Goal: Information Seeking & Learning: Learn about a topic

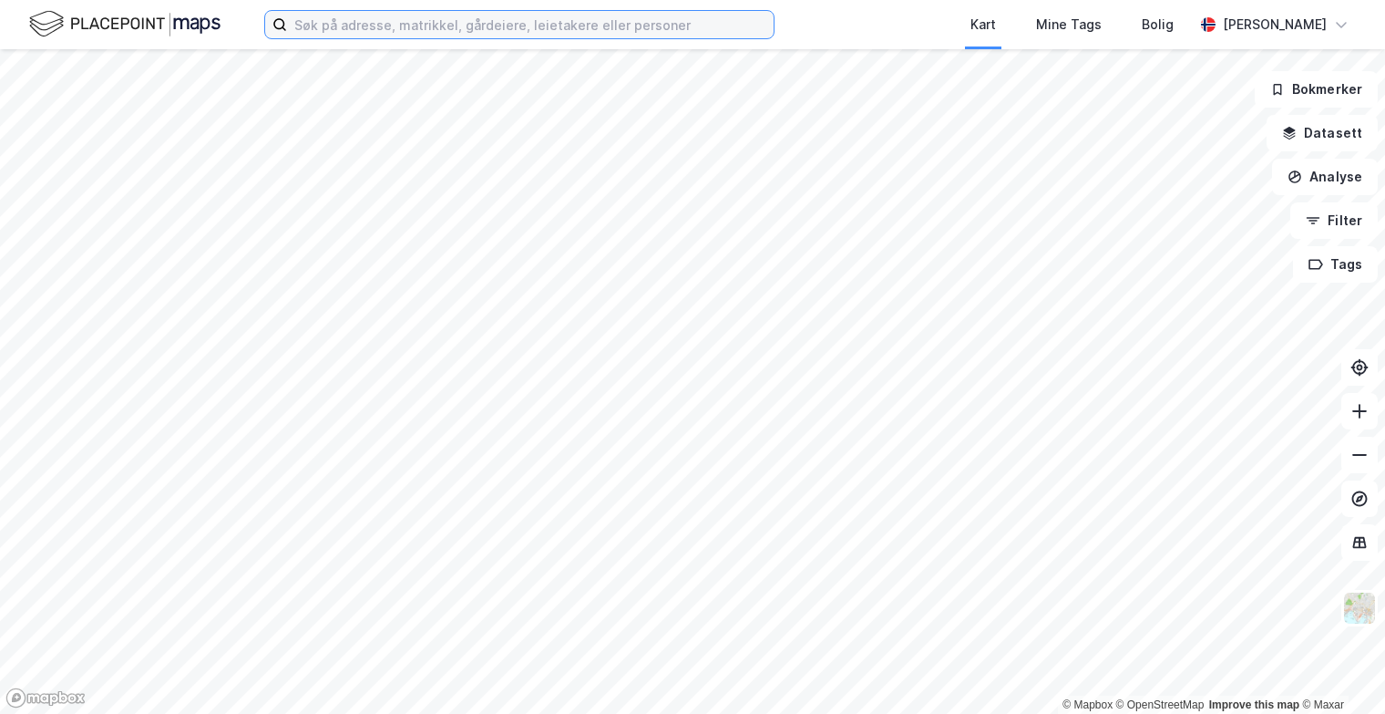
click at [430, 34] on input at bounding box center [530, 24] width 487 height 27
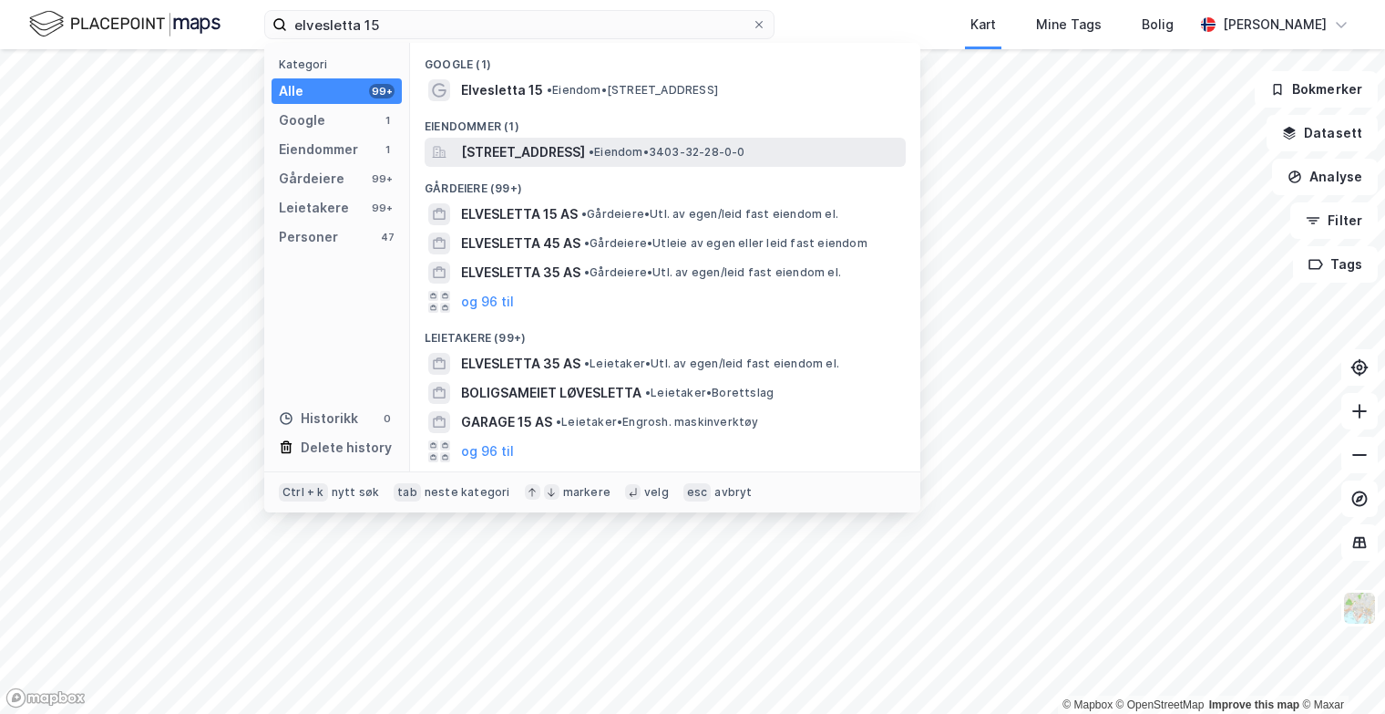
click at [585, 148] on span "[STREET_ADDRESS]" at bounding box center [523, 152] width 124 height 22
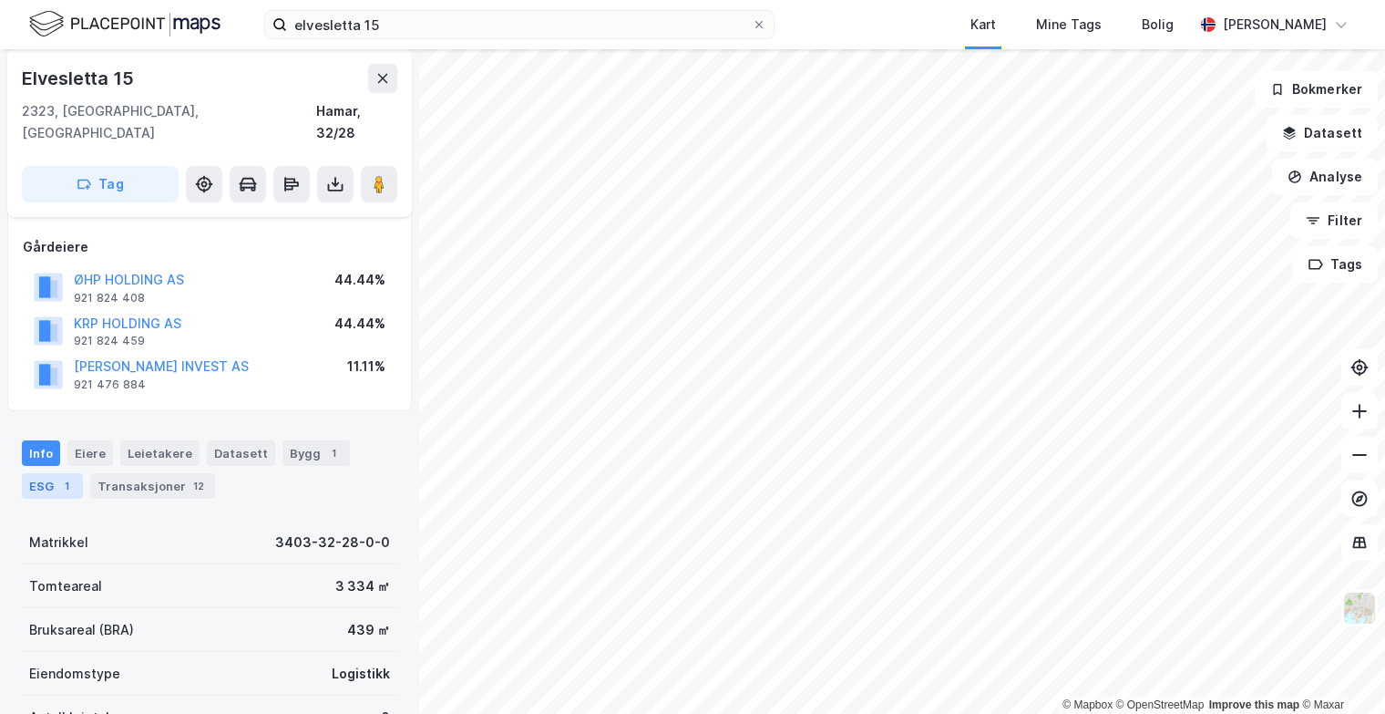
click at [55, 476] on div "ESG 1" at bounding box center [52, 486] width 61 height 26
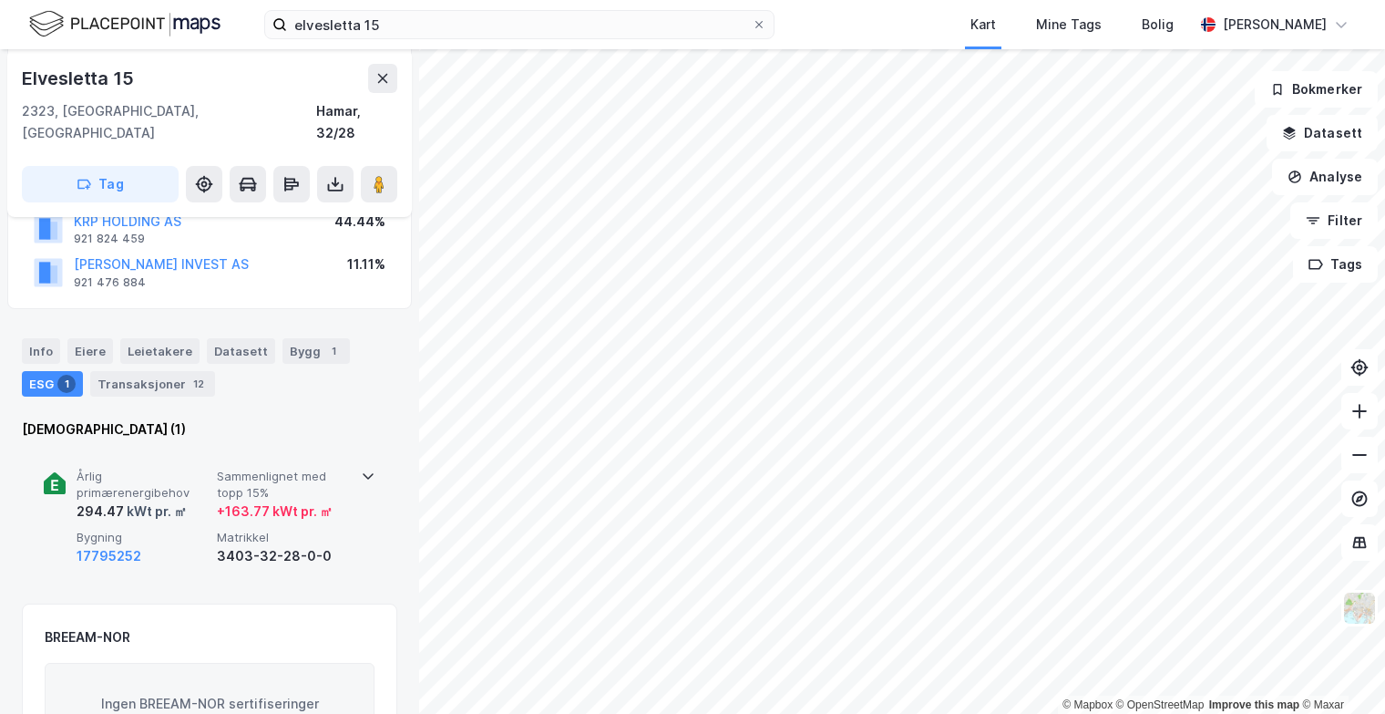
scroll to position [273, 0]
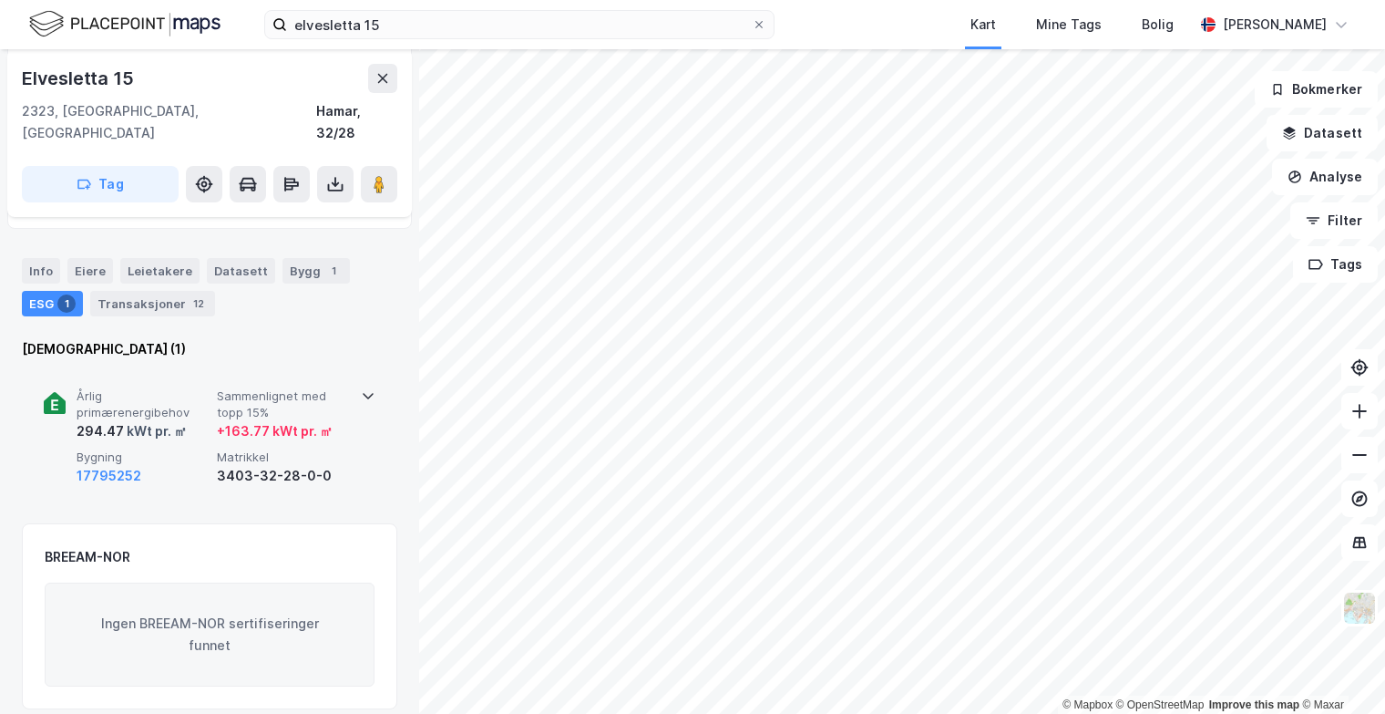
click at [224, 420] on div "+ 163.77 kWt pr. ㎡" at bounding box center [275, 431] width 116 height 22
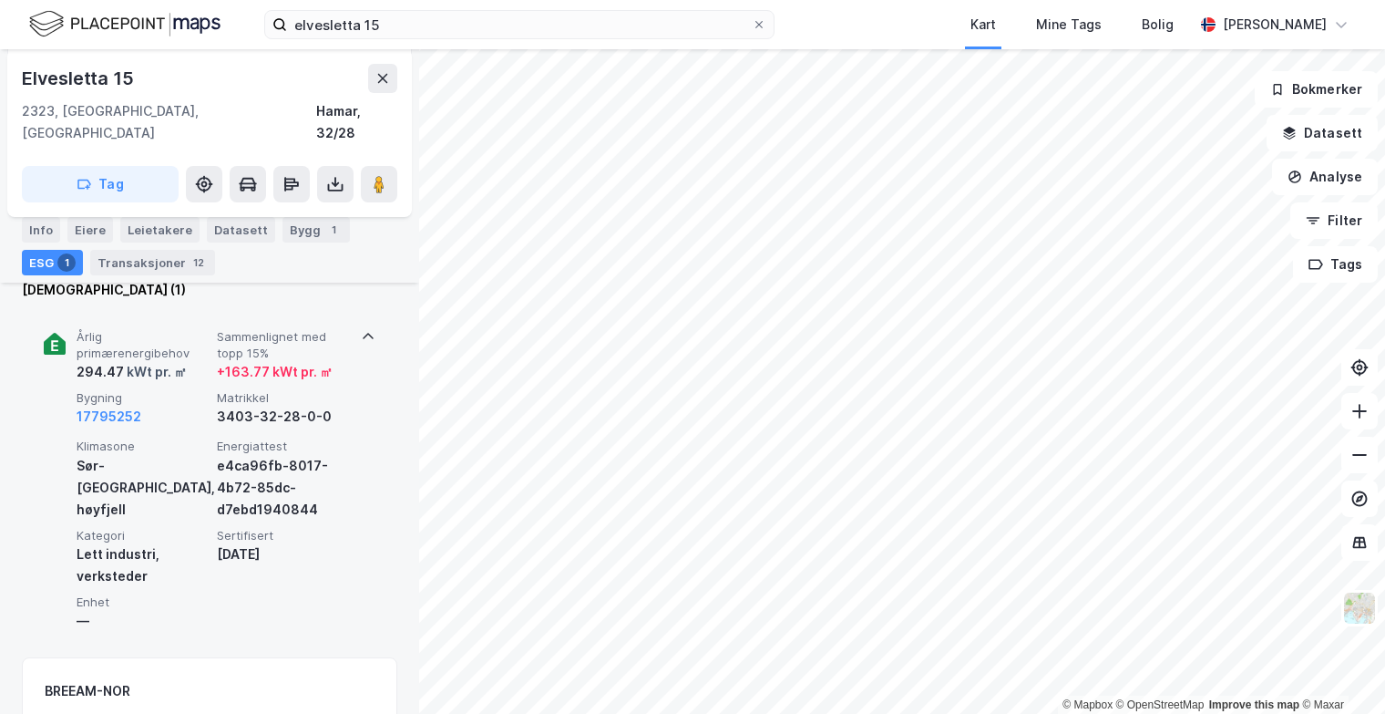
scroll to position [365, 0]
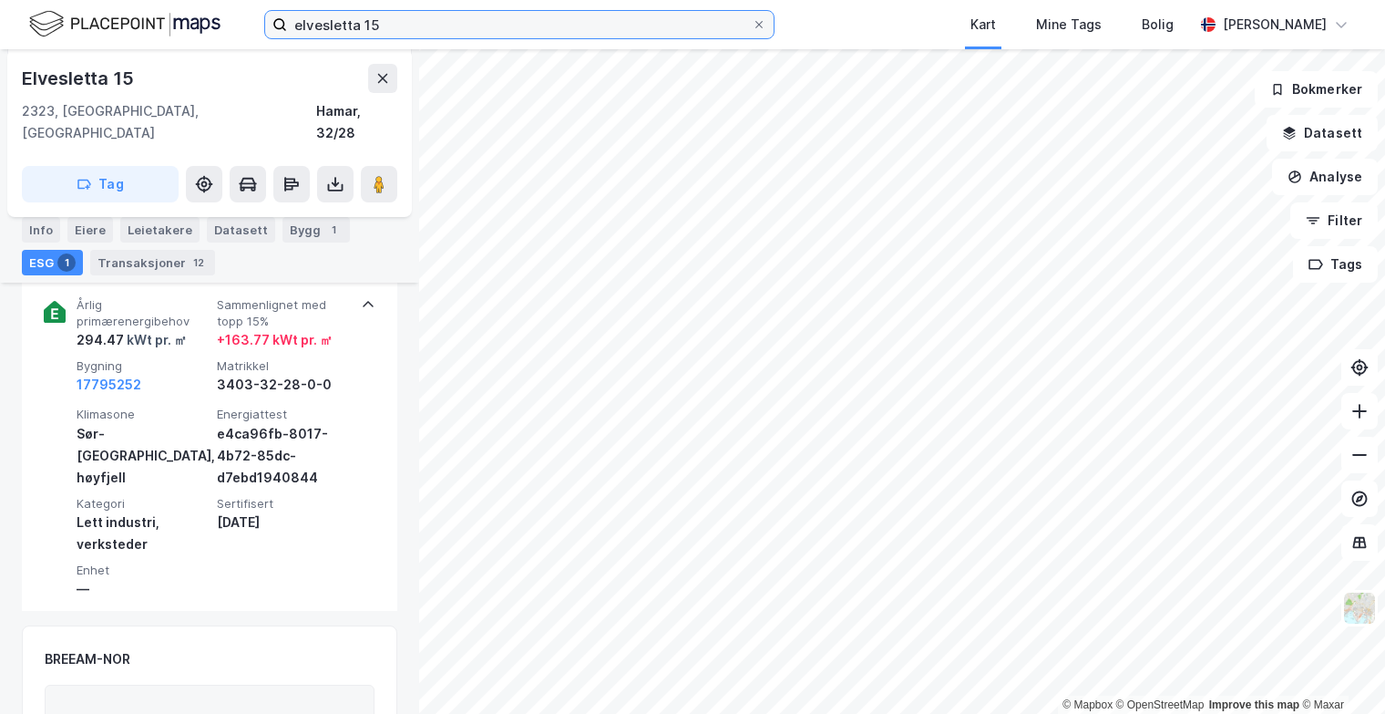
click at [401, 20] on input "elvesletta 15" at bounding box center [519, 24] width 465 height 27
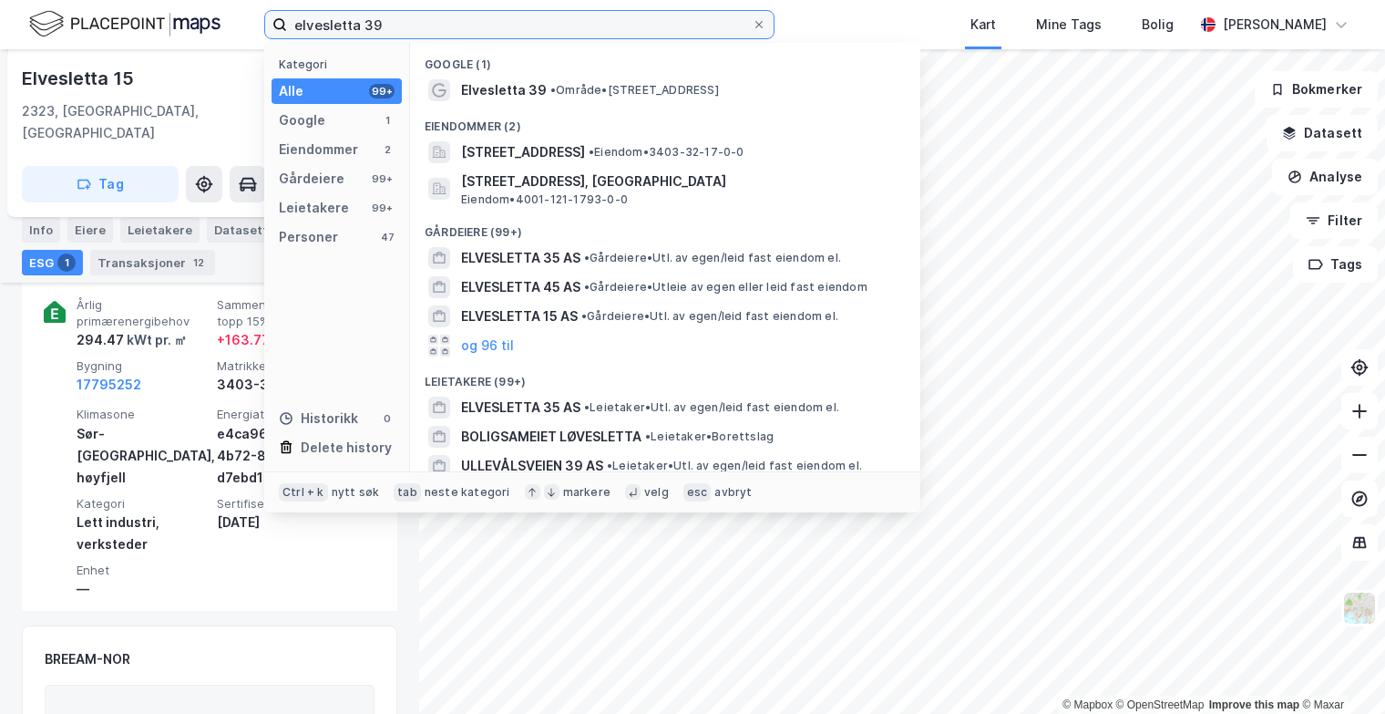
click at [495, 22] on input "elvesletta 39" at bounding box center [519, 24] width 465 height 27
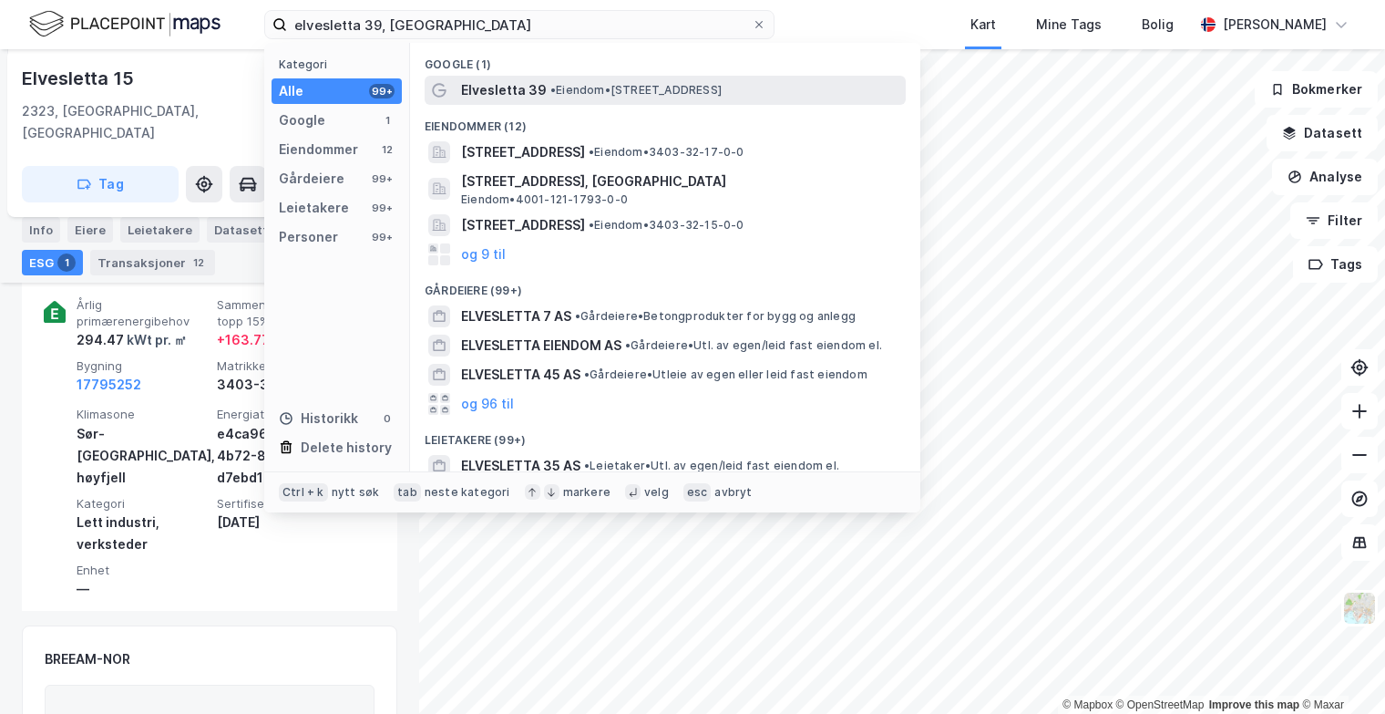
click at [523, 89] on span "Elvesletta 39" at bounding box center [504, 90] width 86 height 22
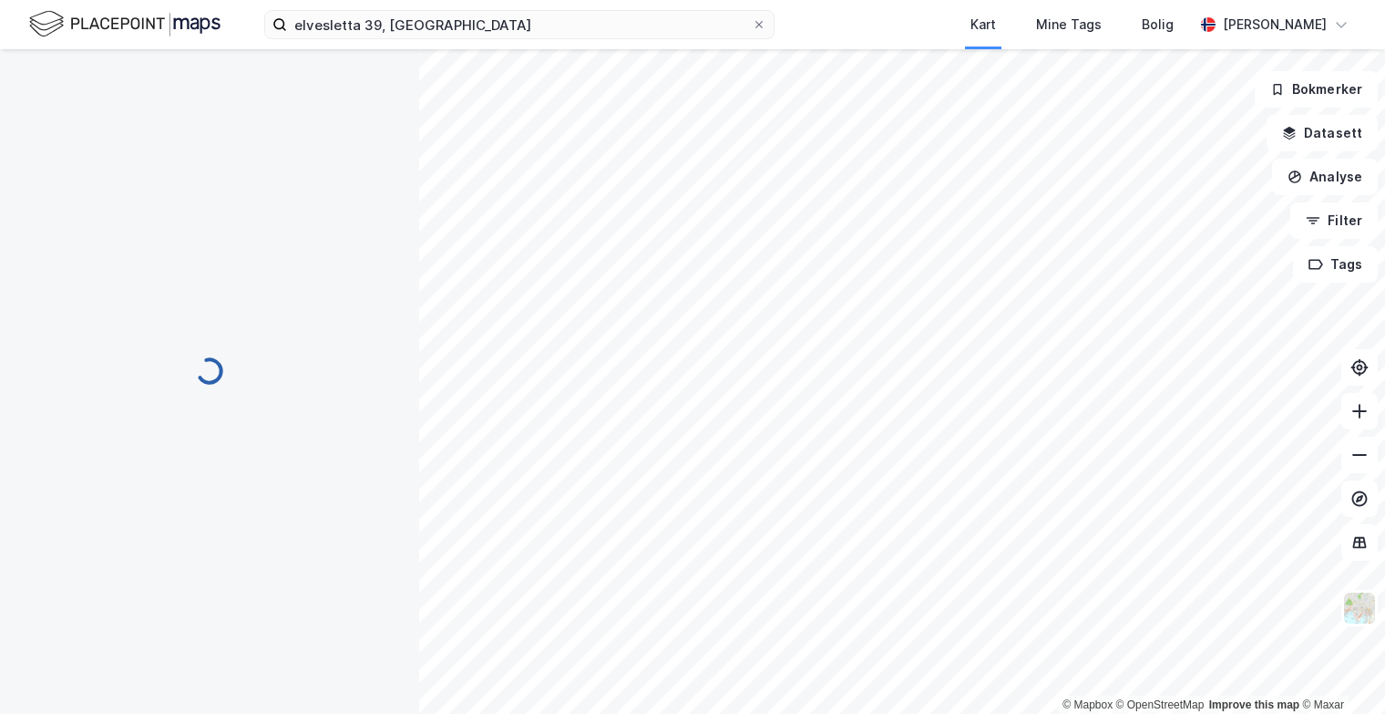
scroll to position [365, 0]
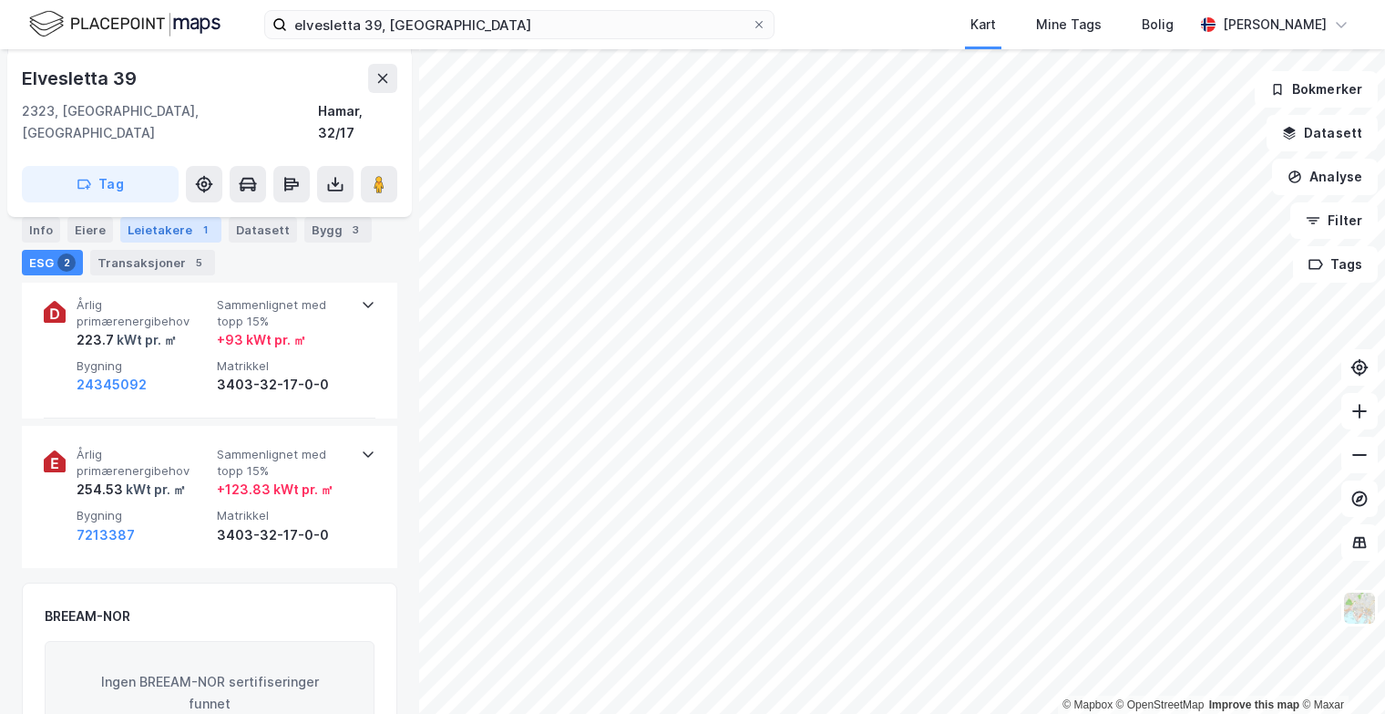
click at [149, 236] on div "Leietakere 1" at bounding box center [170, 230] width 101 height 26
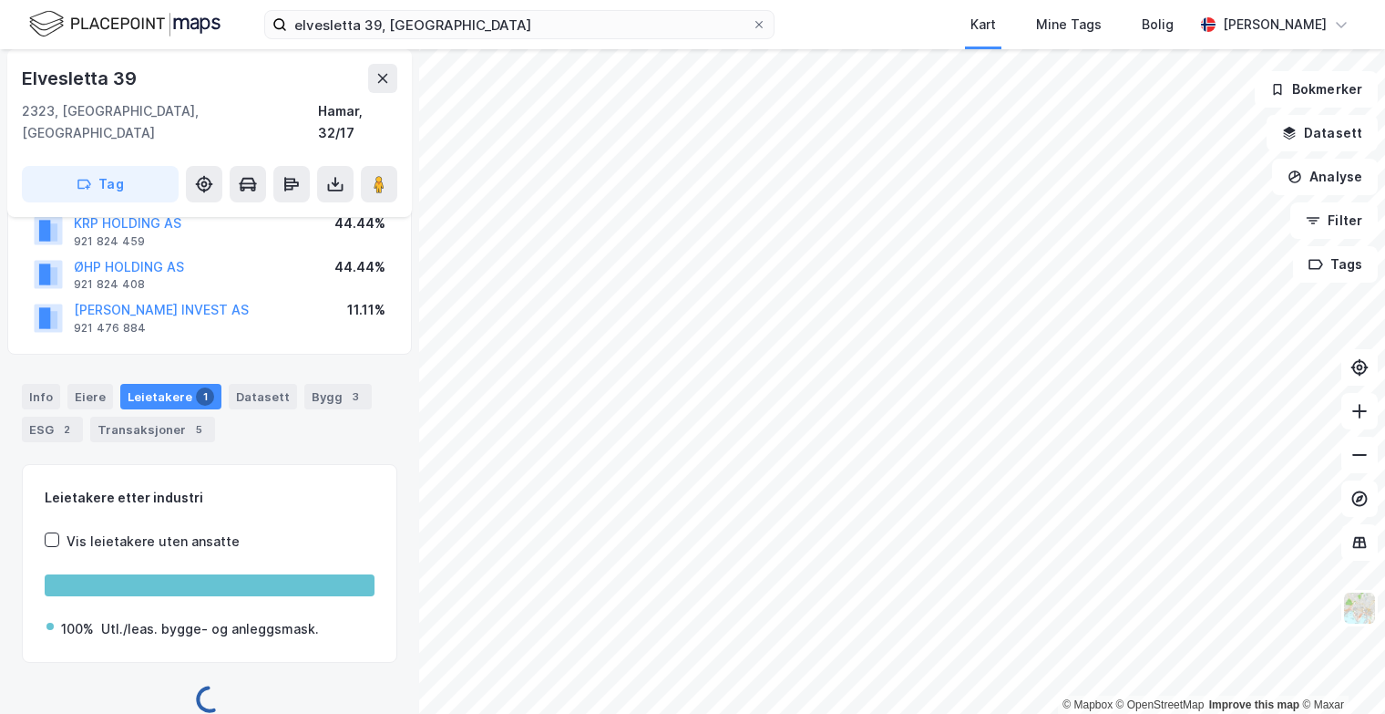
scroll to position [246, 0]
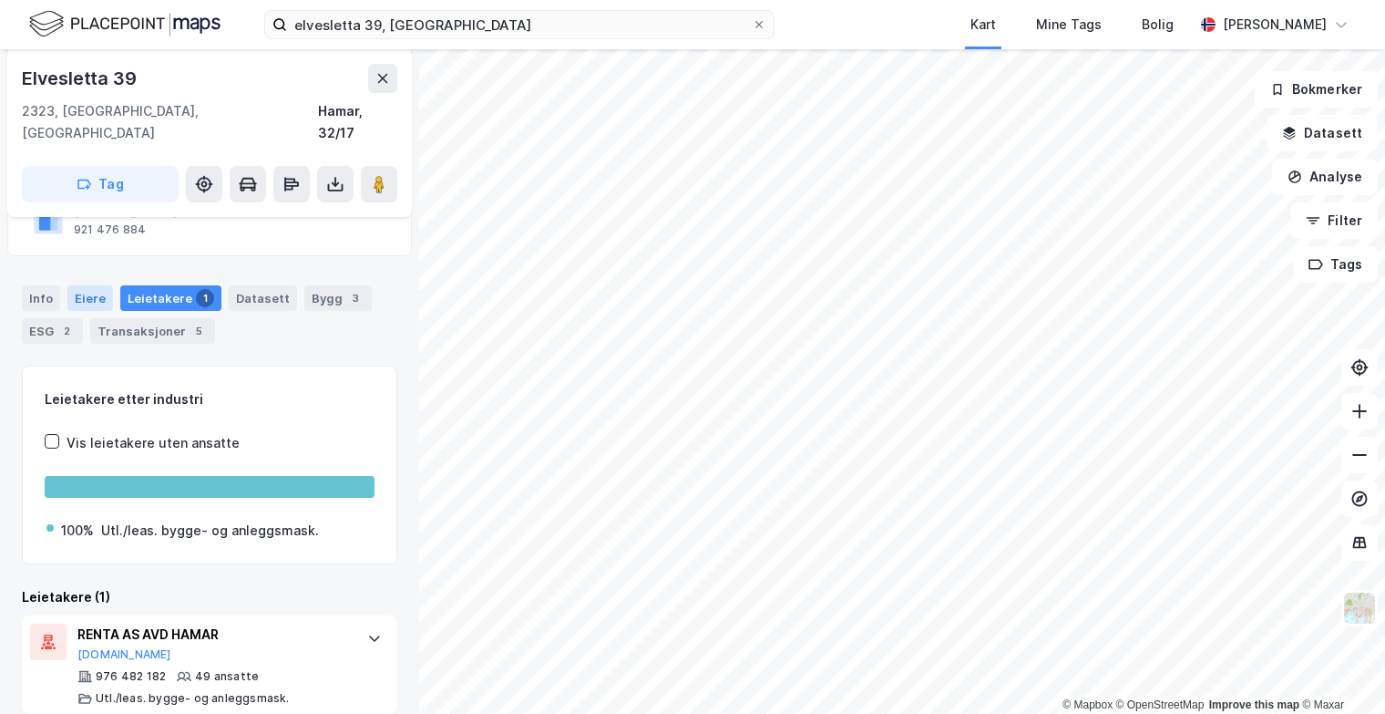
click at [76, 285] on div "Eiere" at bounding box center [90, 298] width 46 height 26
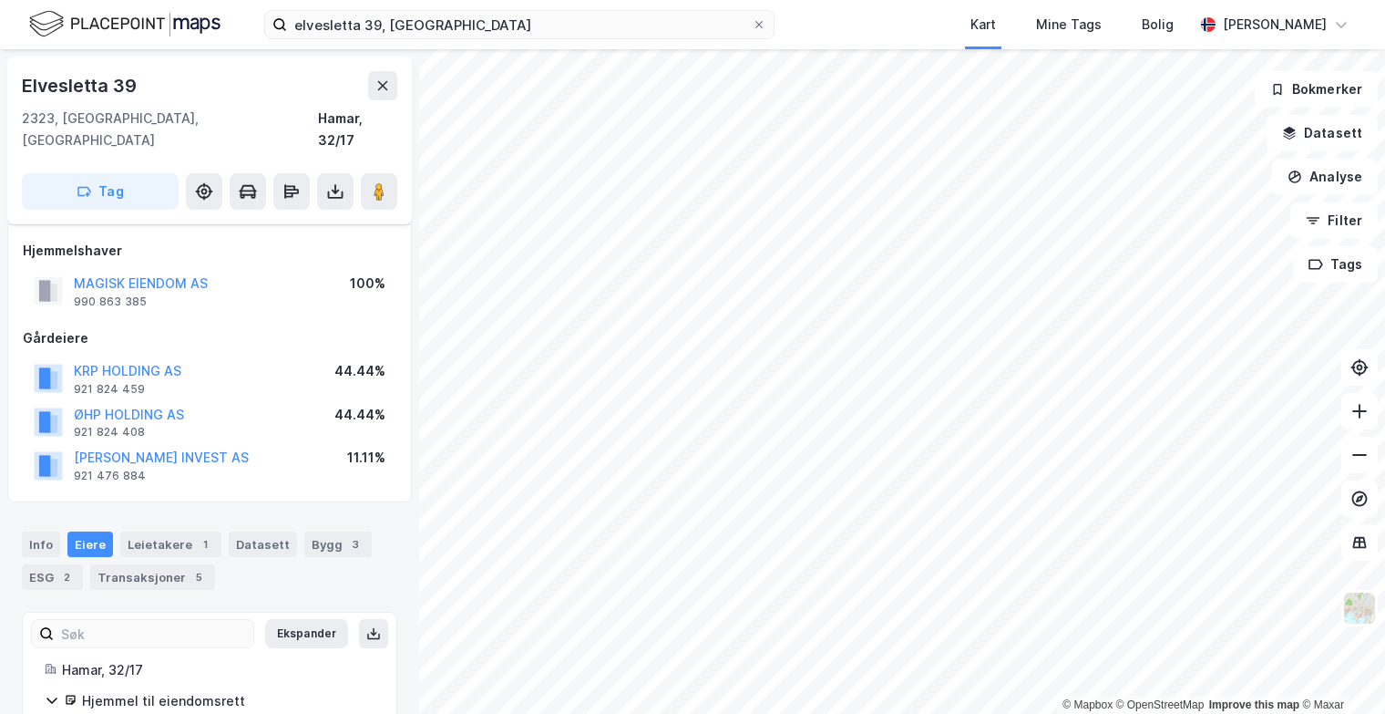
scroll to position [145, 0]
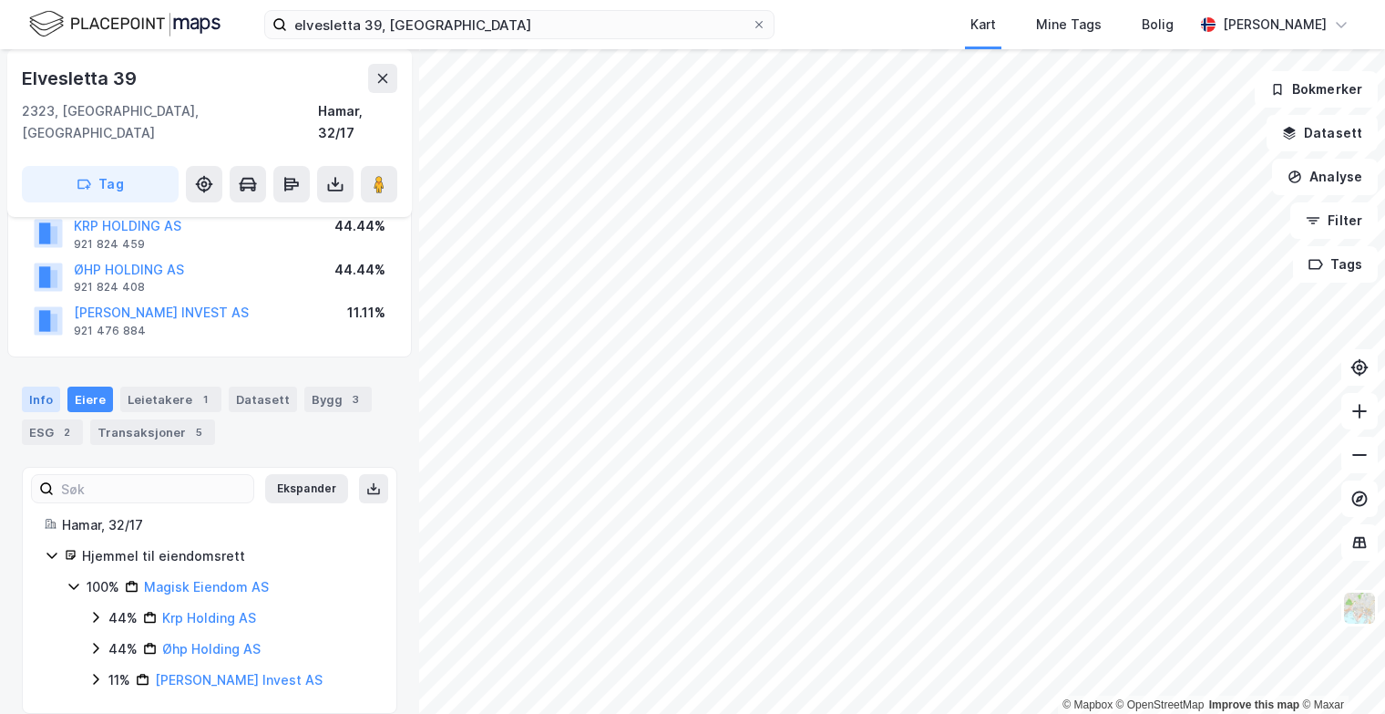
click at [48, 386] on div "Info" at bounding box center [41, 399] width 38 height 26
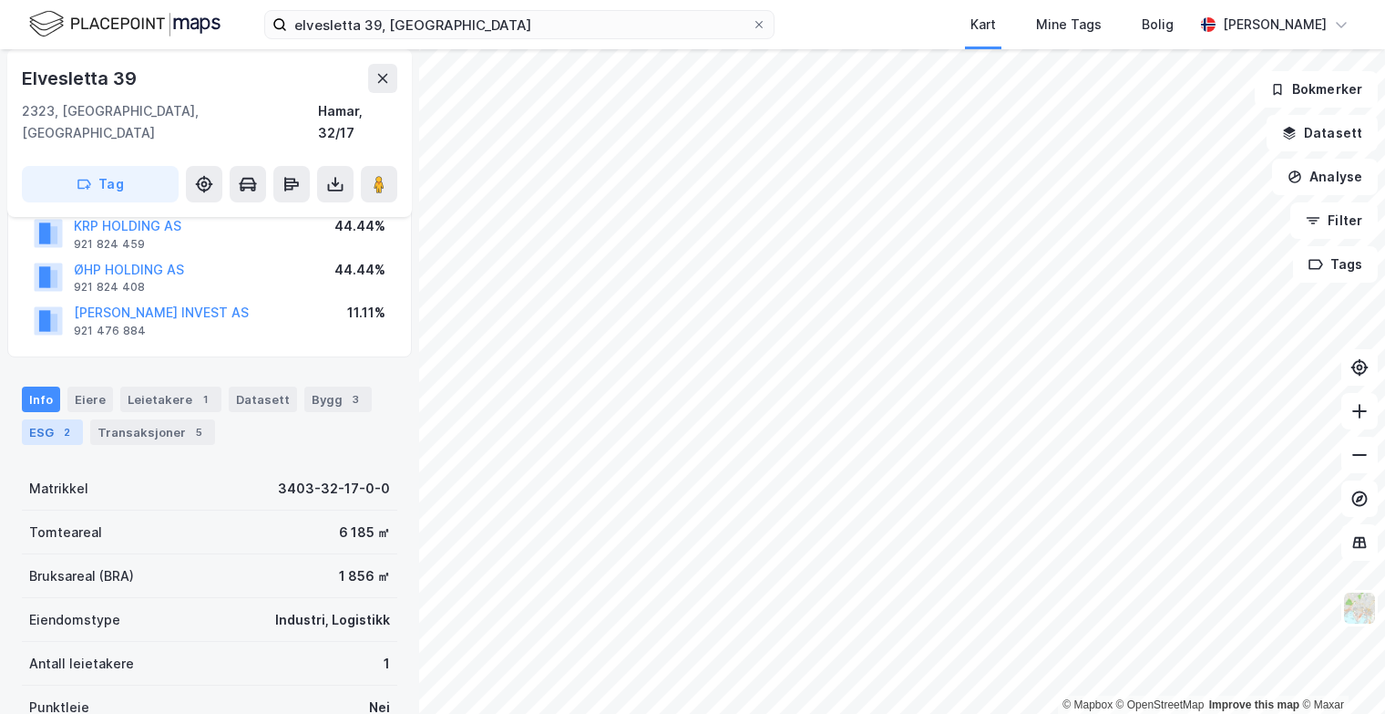
click at [55, 419] on div "ESG 2" at bounding box center [52, 432] width 61 height 26
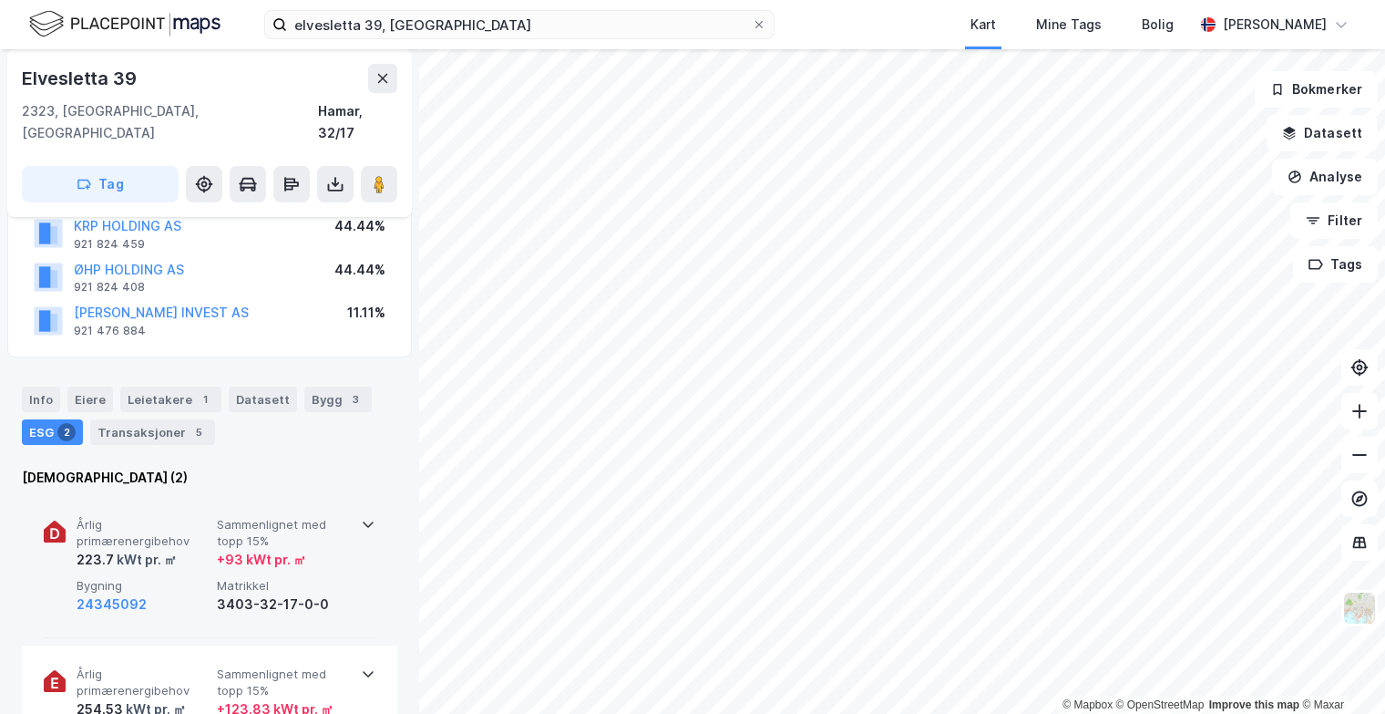
click at [252, 520] on span "Sammenlignet med topp 15%" at bounding box center [283, 533] width 133 height 32
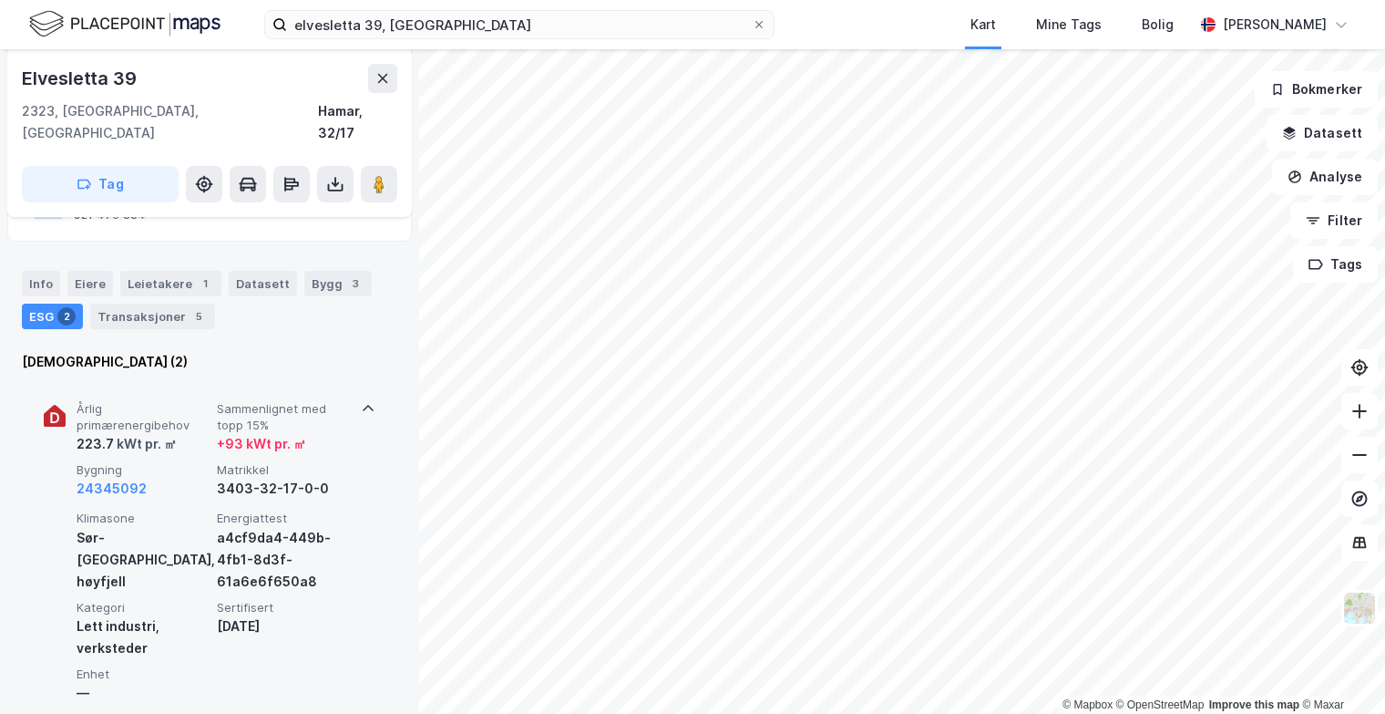
scroll to position [327, 0]
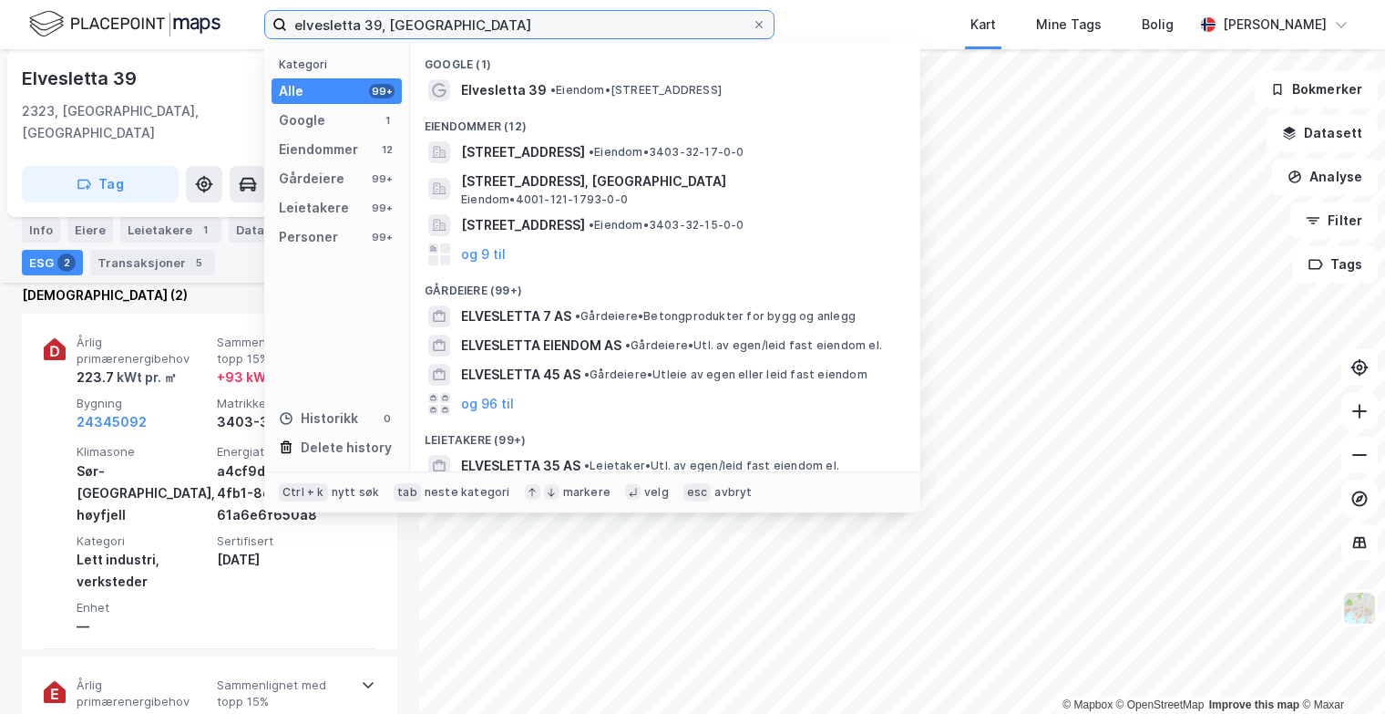
click at [497, 18] on input "elvesletta 39, [GEOGRAPHIC_DATA]" at bounding box center [519, 24] width 465 height 27
drag, startPoint x: 481, startPoint y: 18, endPoint x: 172, endPoint y: 5, distance: 309.3
click at [172, 5] on div "elvesletta 39, hamar Kategori Alle 99+ Google 1 Eiendommer 12 Gårdeiere 99+ Lei…" at bounding box center [692, 24] width 1385 height 49
paste input "Torolf Storsveens veg 25"
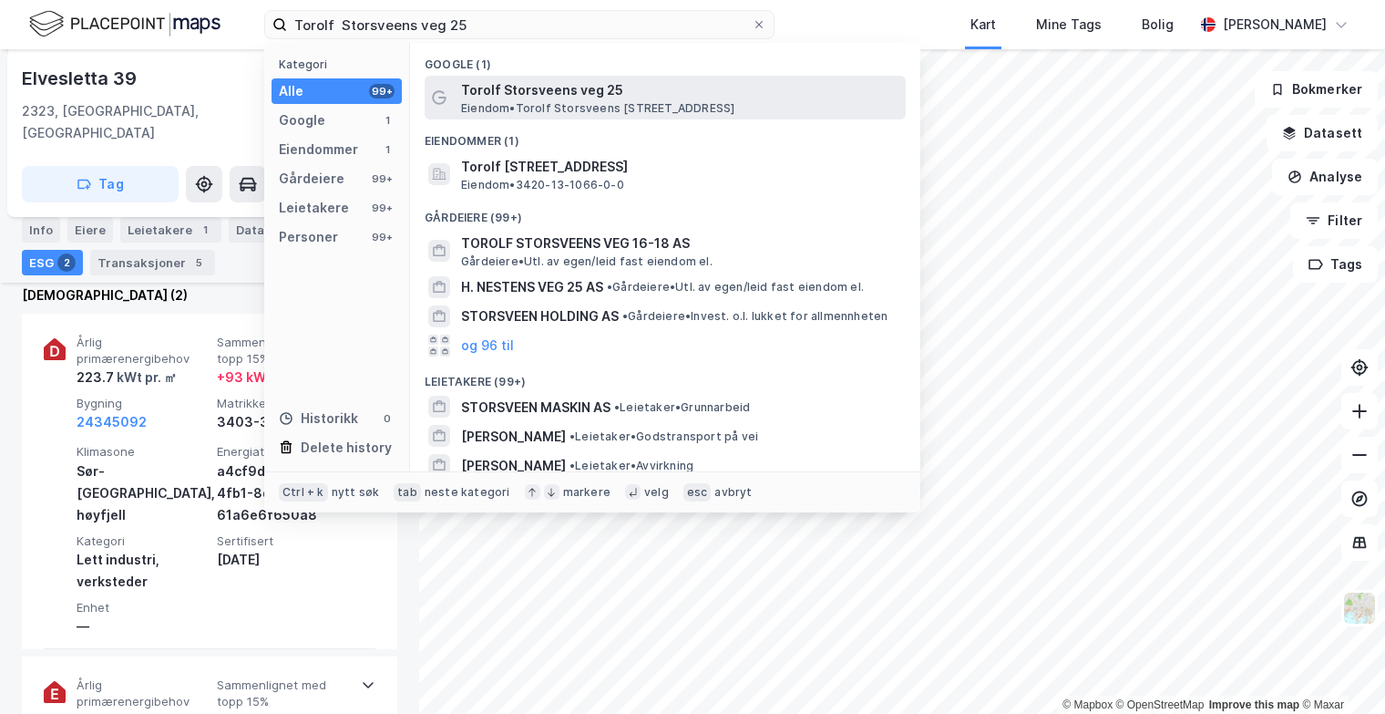
click at [499, 87] on span "Torolf Storsveens veg 25" at bounding box center [679, 90] width 437 height 22
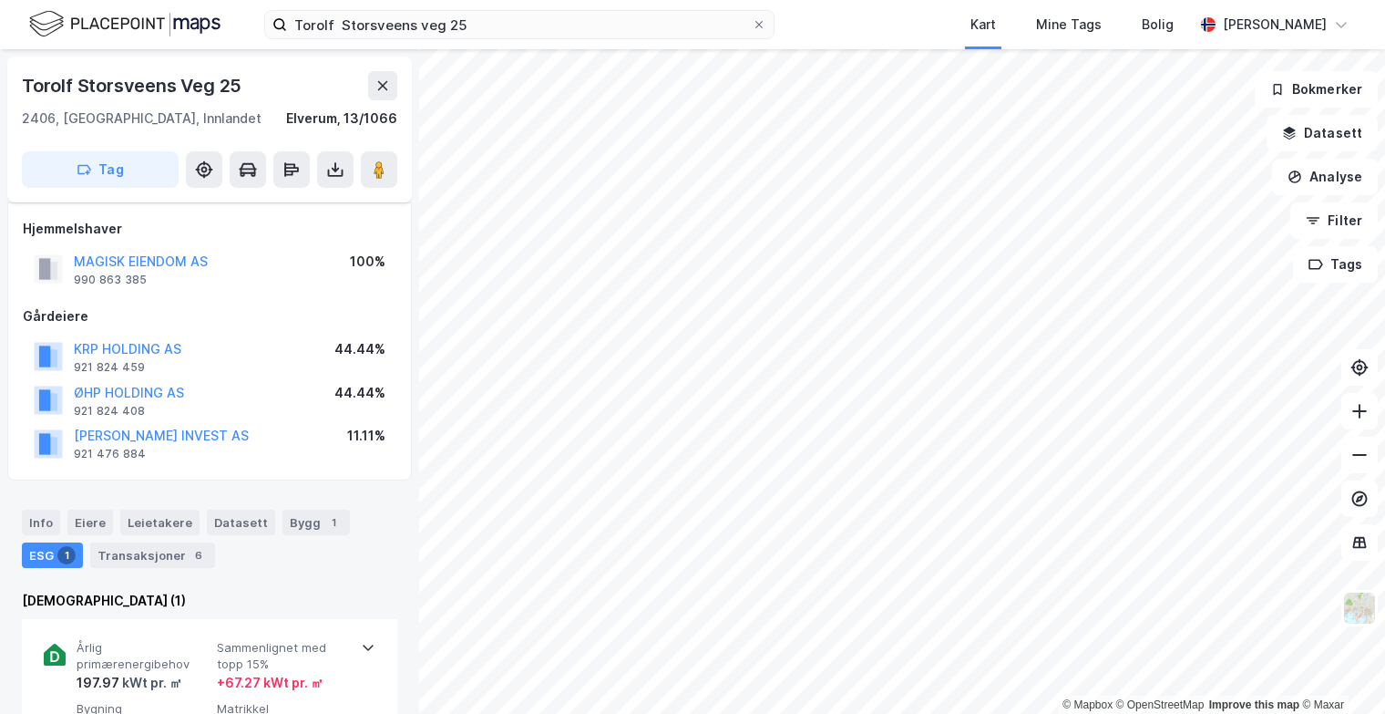
scroll to position [327, 0]
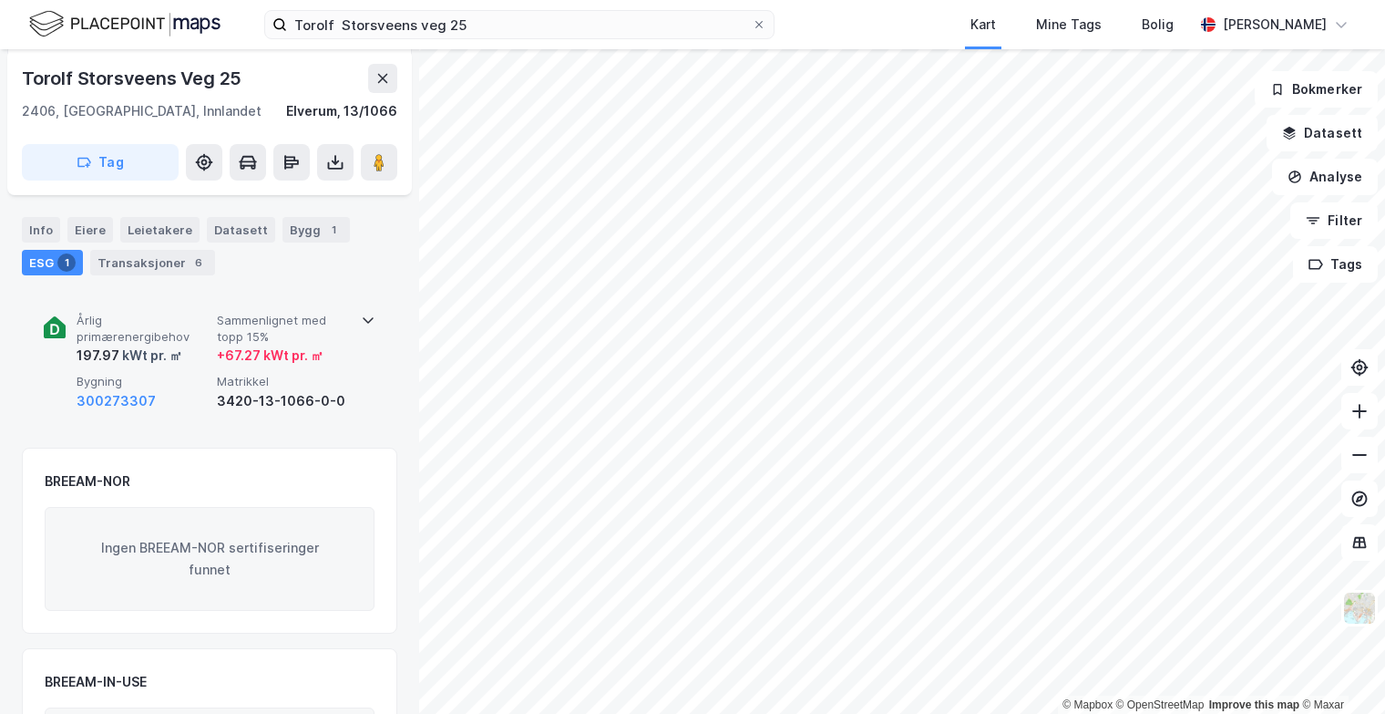
click at [214, 350] on div "Årlig primærenergibehov 197.97 kWt pr. ㎡ Sammenlignet med topp 15% + 67.27 kWt …" at bounding box center [213, 362] width 273 height 98
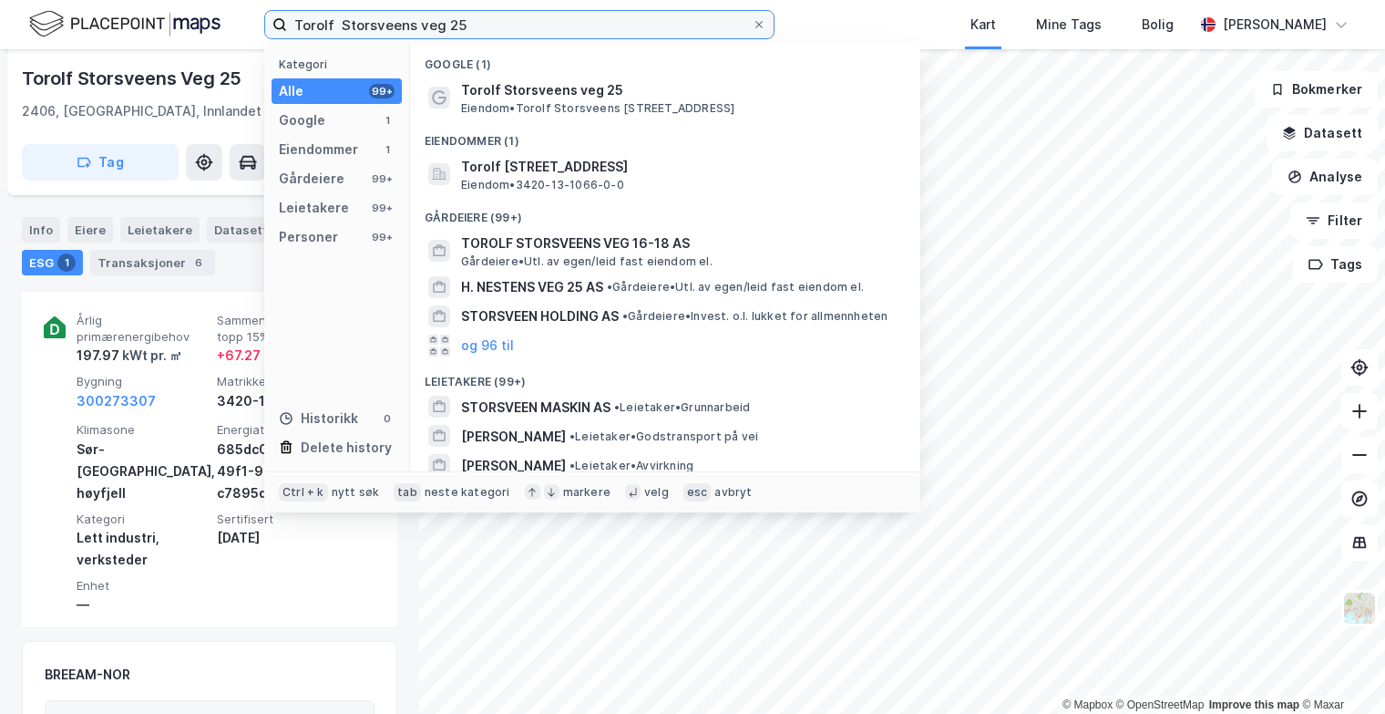
click at [526, 24] on input "Torolf Storsveens veg 25" at bounding box center [519, 24] width 465 height 27
drag, startPoint x: 527, startPoint y: 24, endPoint x: 225, endPoint y: 26, distance: 301.7
click at [228, 24] on div "Torolf Storsveens veg 25 Kategori Alle 99+ Google 1 Eiendommer 1 Gårdeiere 99+ …" at bounding box center [692, 24] width 1385 height 49
paste input "Hjørungavåg"
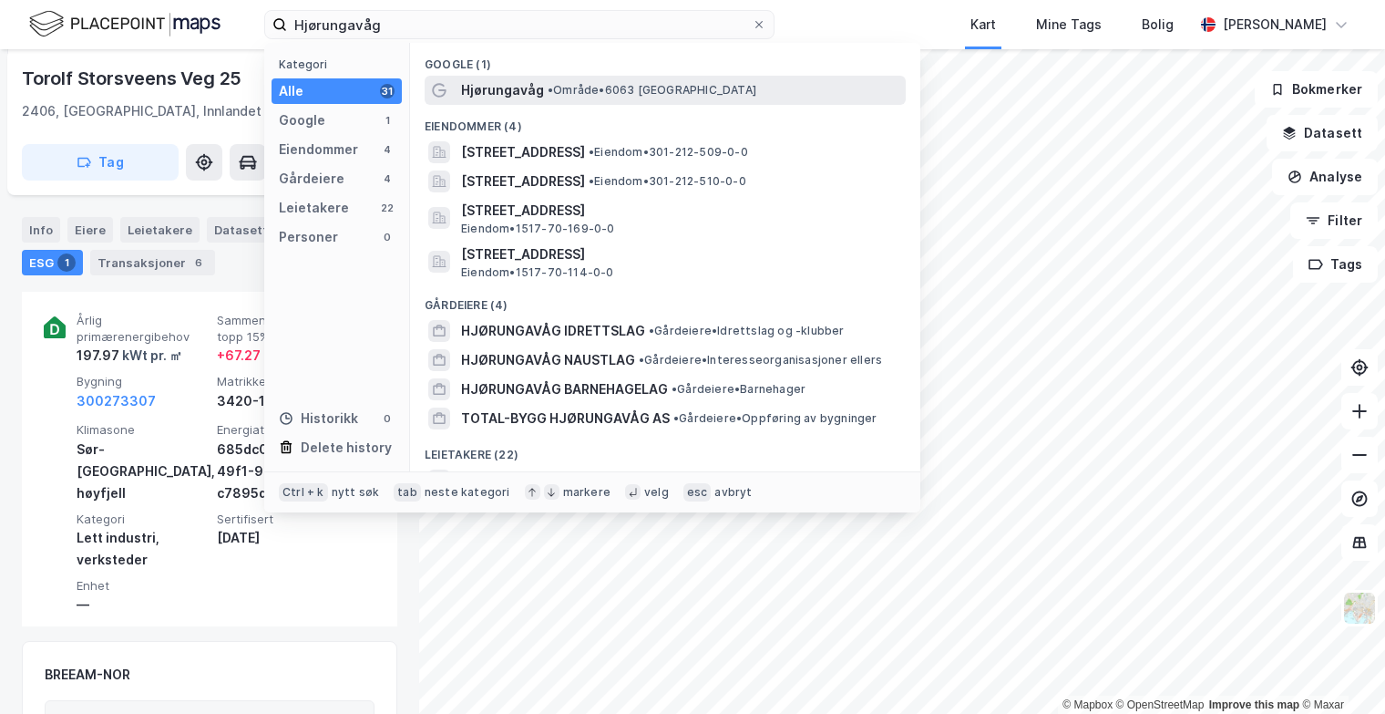
click at [591, 102] on div "Hjørungavåg • Område • 6063 [GEOGRAPHIC_DATA]" at bounding box center [665, 90] width 481 height 29
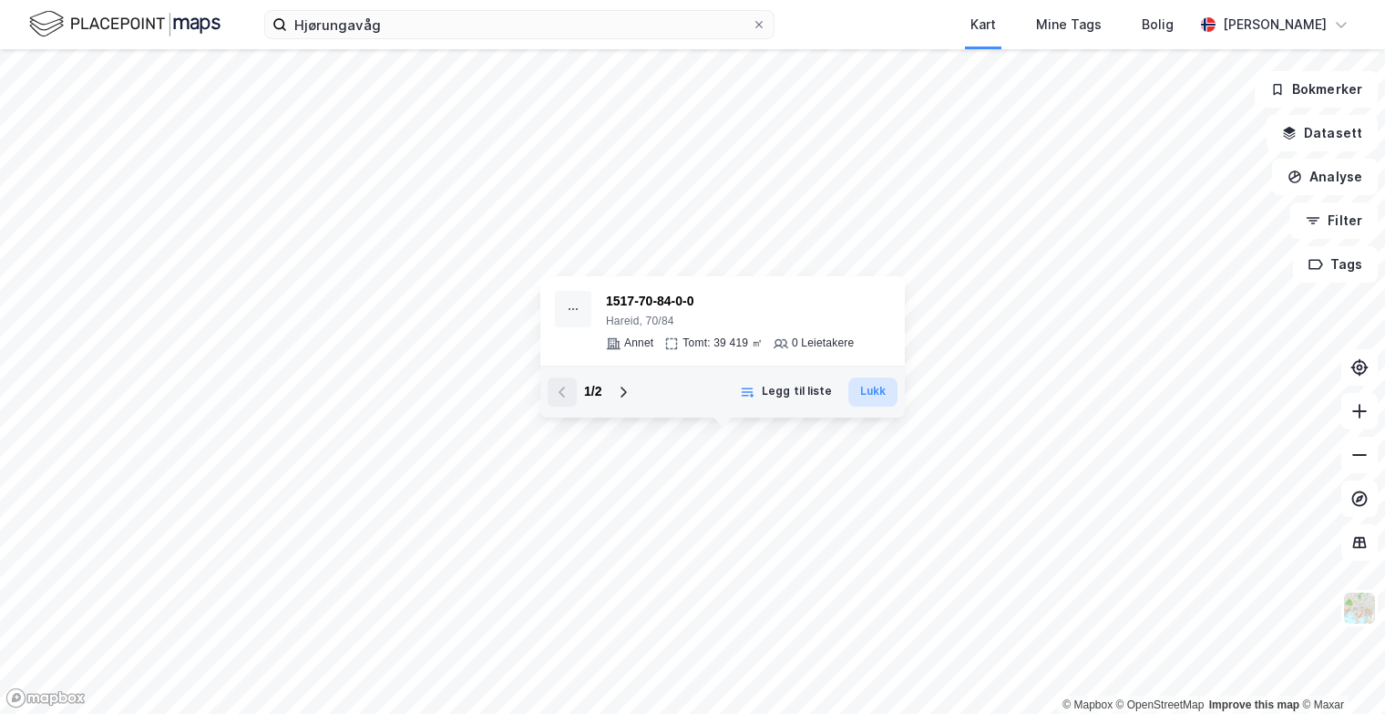
click at [878, 396] on button "Lukk" at bounding box center [873, 391] width 49 height 29
click at [829, 386] on button "Lukk" at bounding box center [842, 392] width 49 height 29
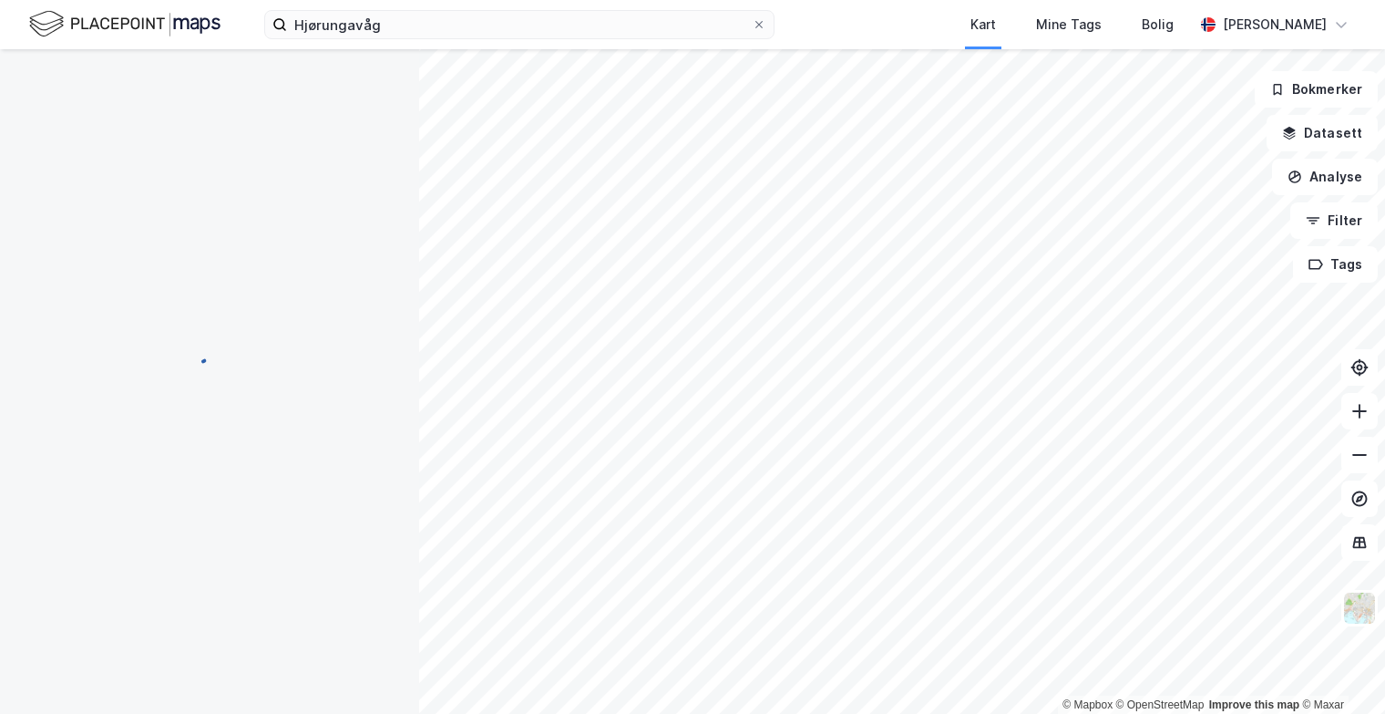
scroll to position [15, 0]
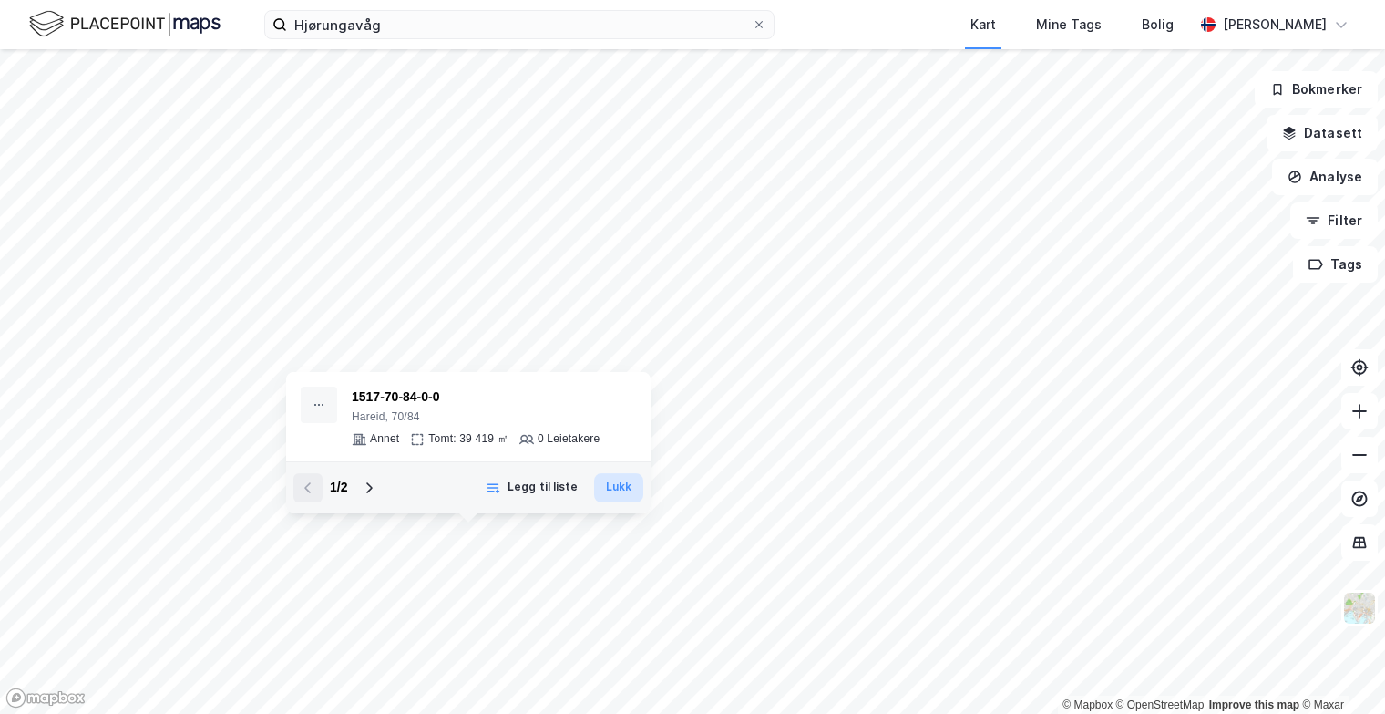
click at [611, 489] on button "Lukk" at bounding box center [618, 487] width 49 height 29
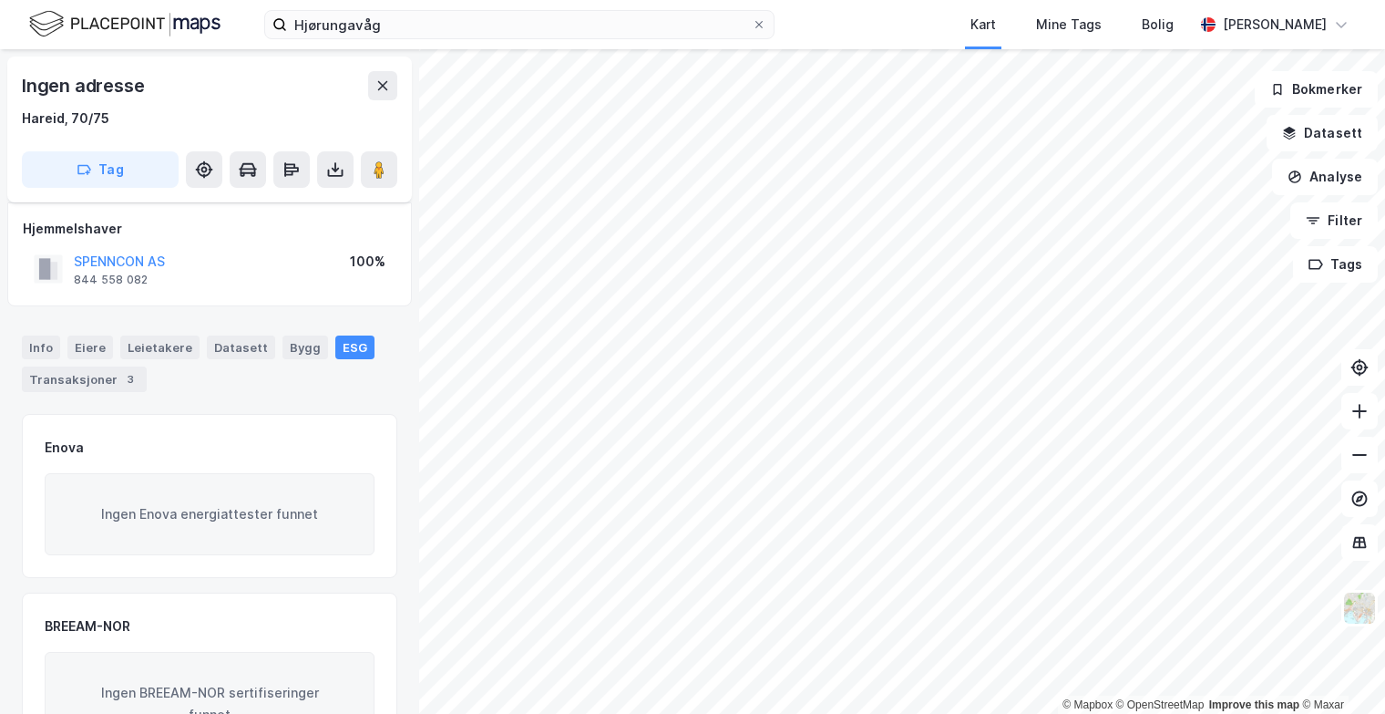
scroll to position [15, 0]
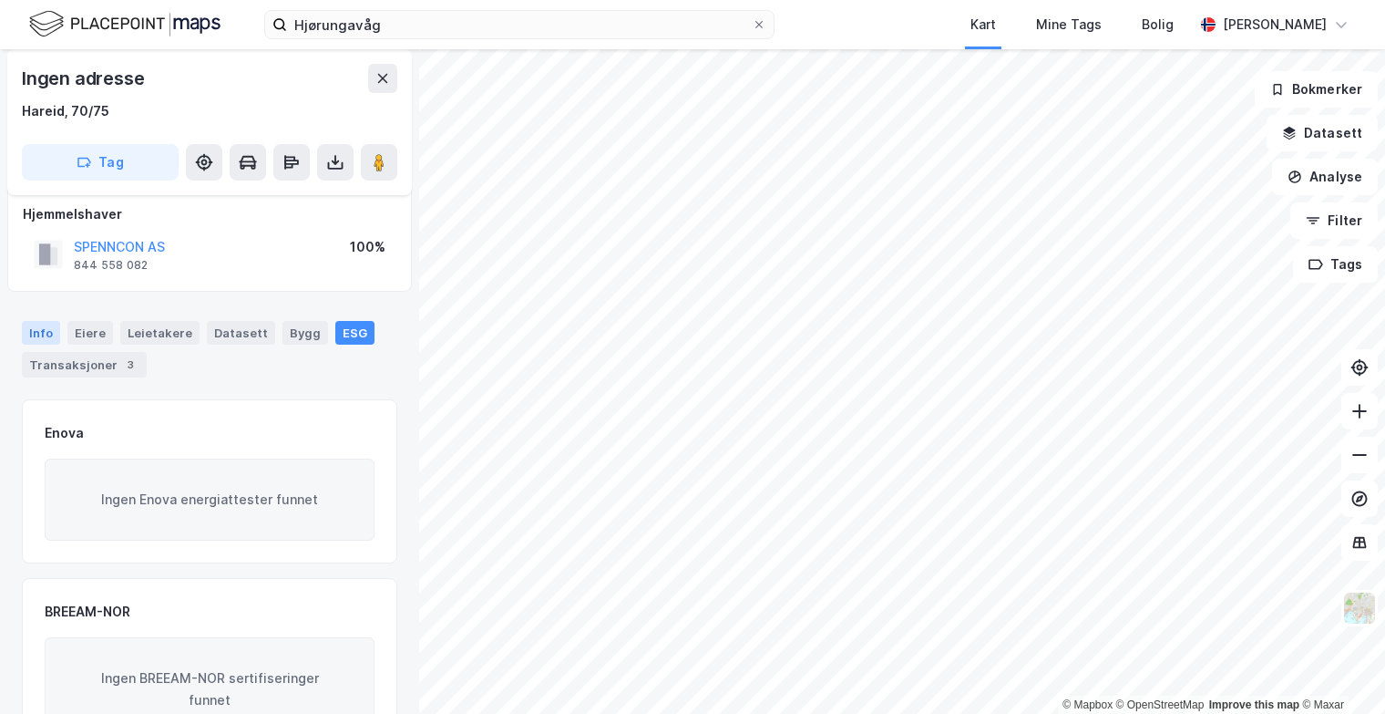
click at [29, 329] on div "Info" at bounding box center [41, 333] width 38 height 24
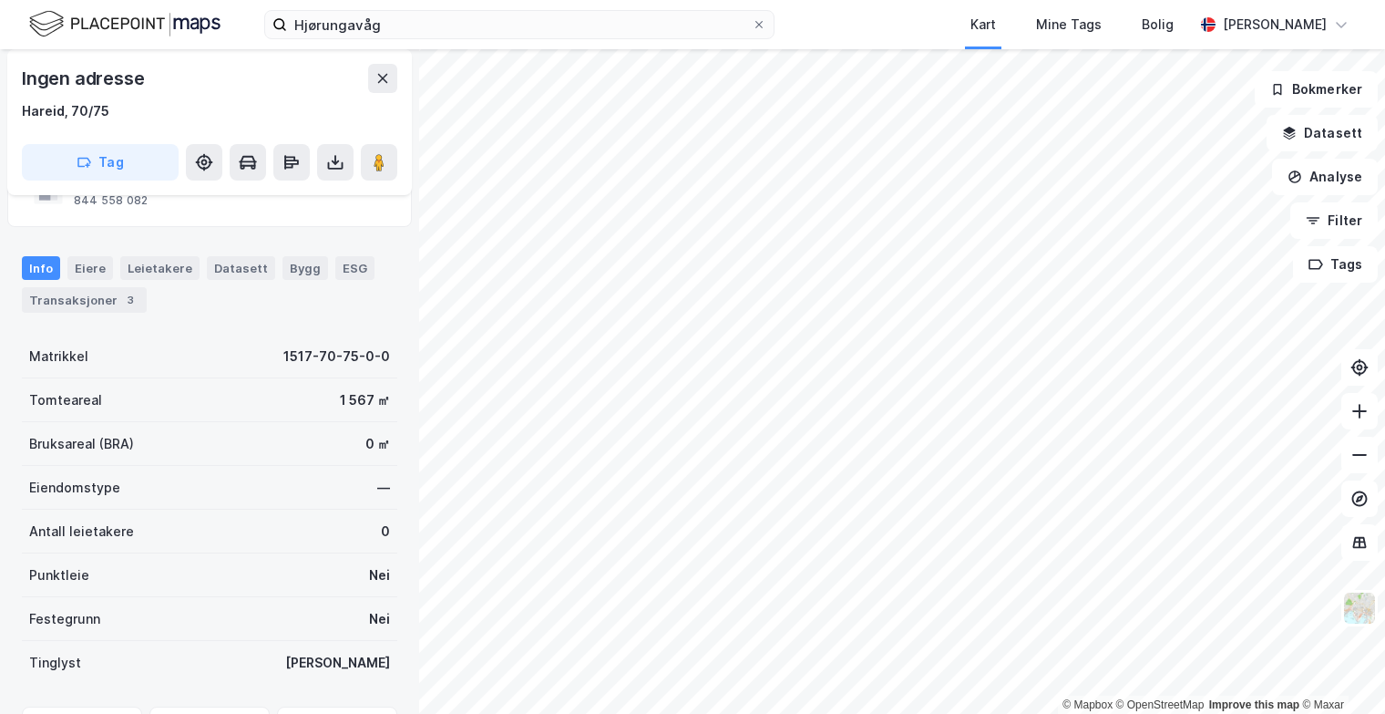
scroll to position [106, 0]
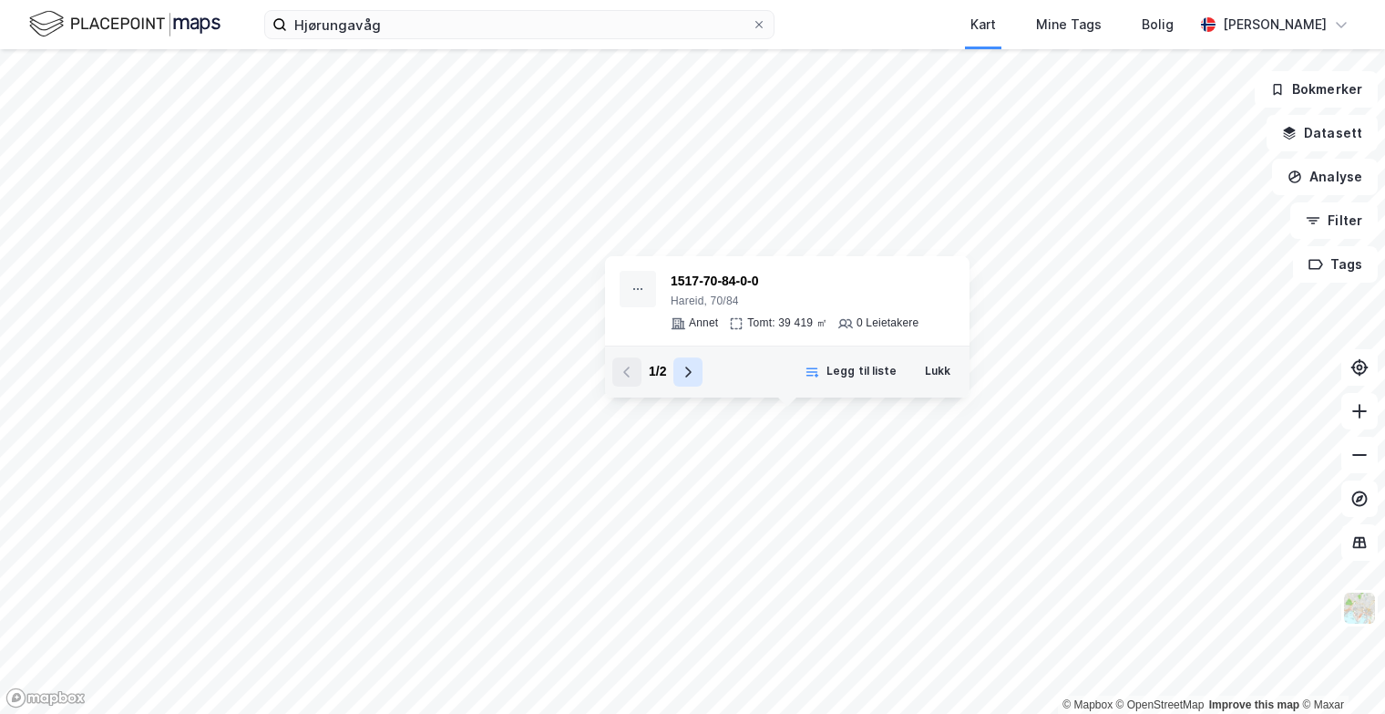
click at [696, 379] on button at bounding box center [688, 371] width 29 height 29
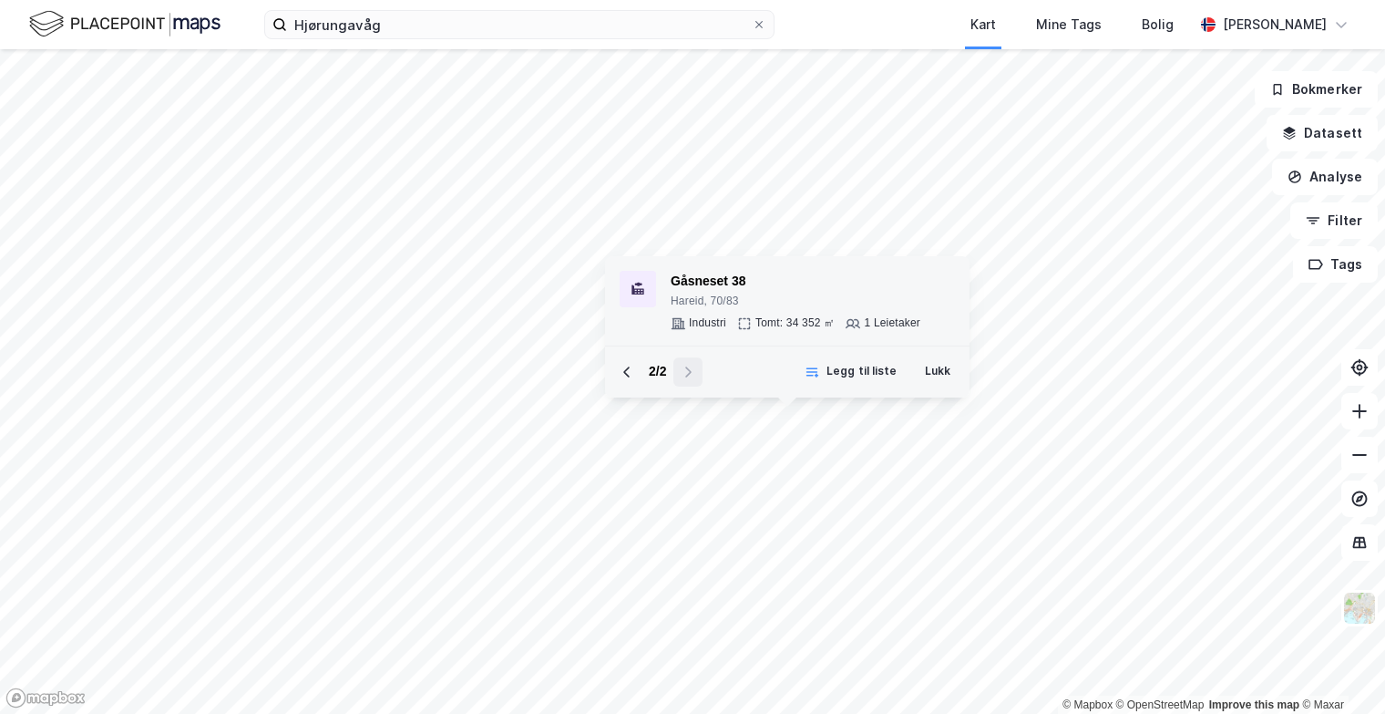
click at [862, 322] on div "1 Leietaker" at bounding box center [883, 323] width 75 height 15
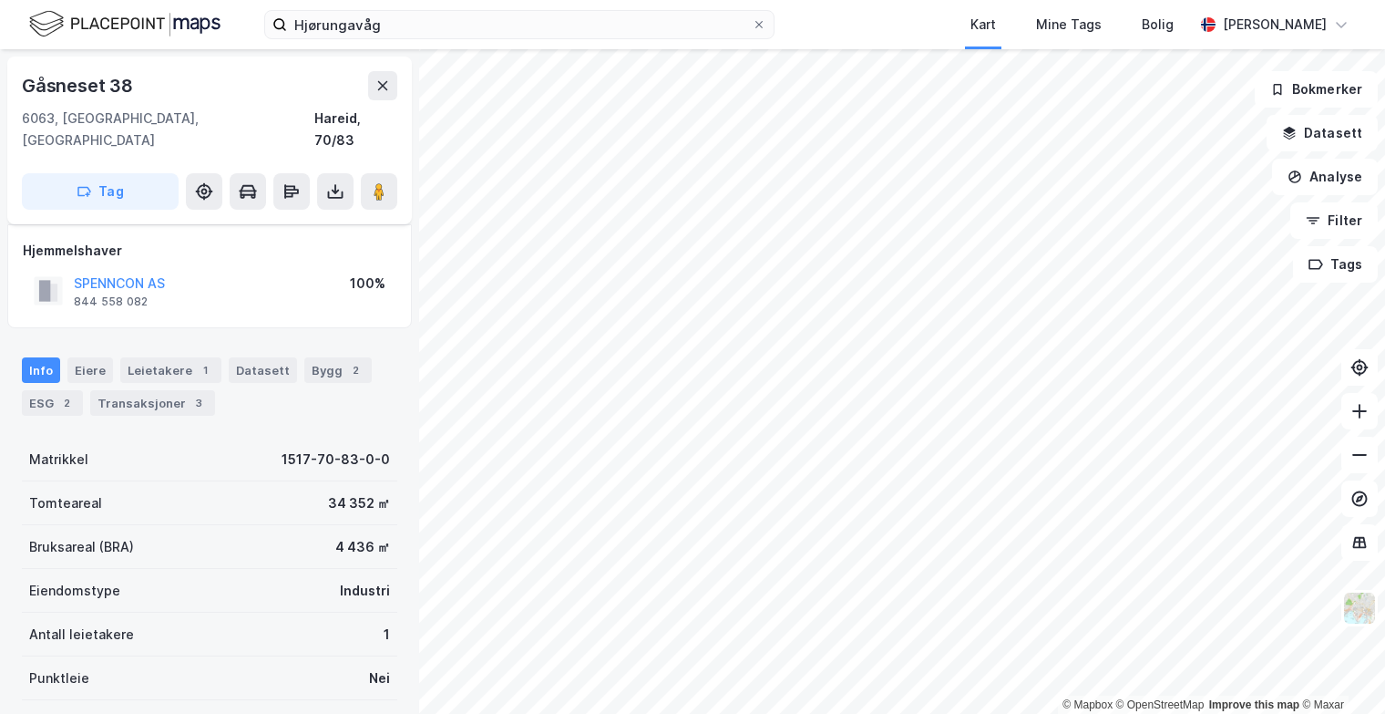
scroll to position [106, 0]
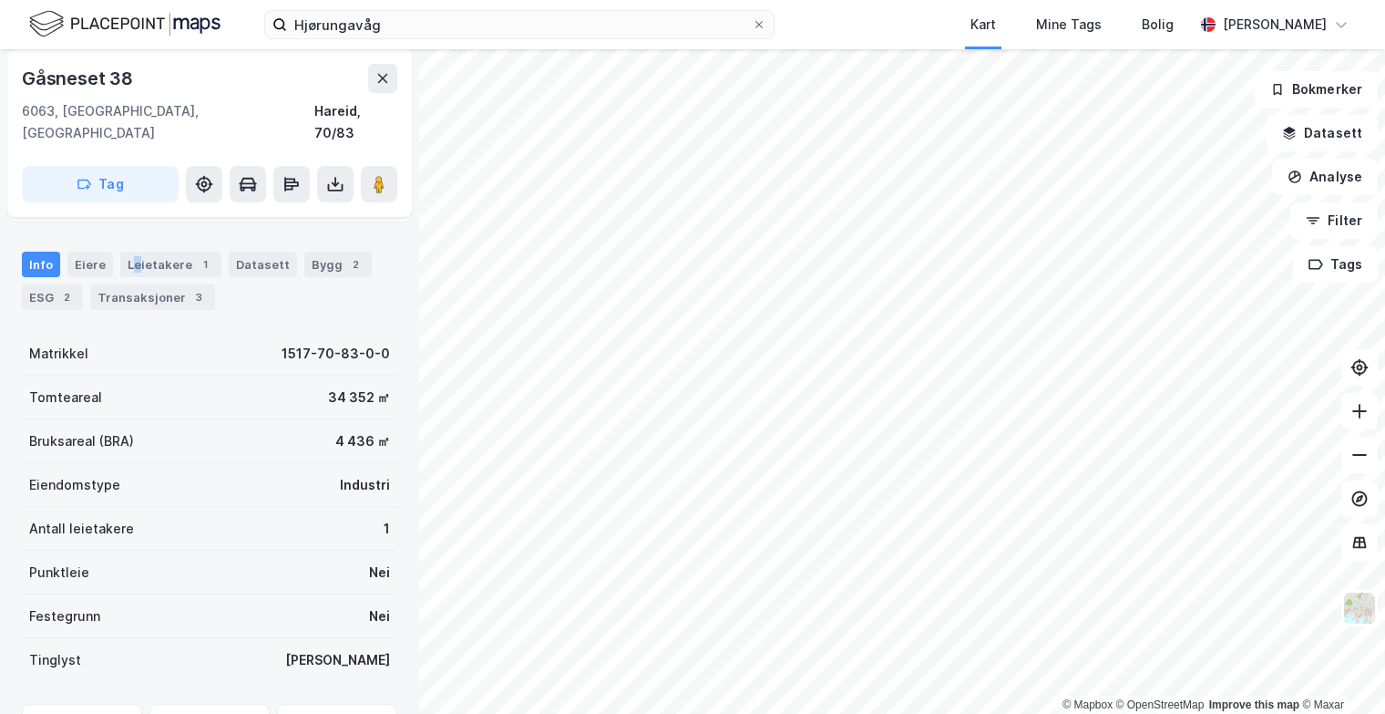
click at [134, 252] on div "Leietakere 1" at bounding box center [170, 265] width 101 height 26
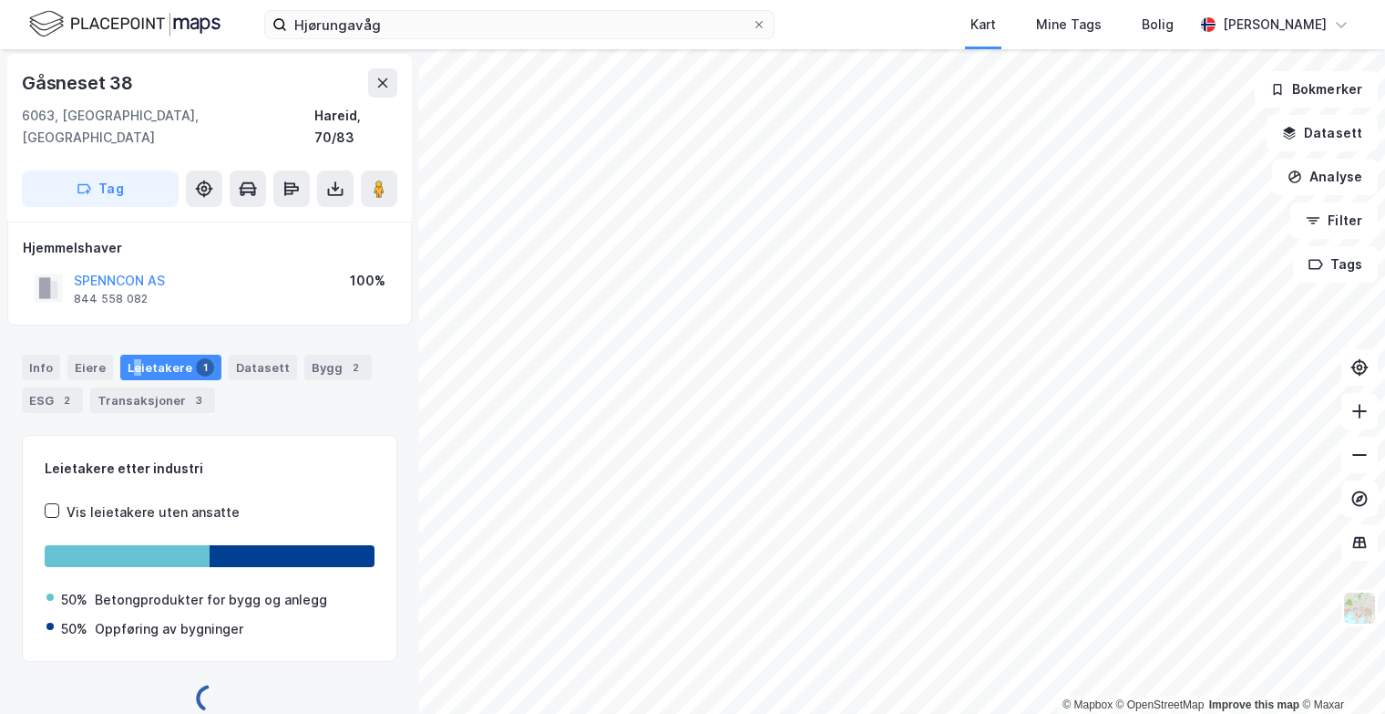
scroll to position [3, 0]
click at [36, 387] on div "ESG 2" at bounding box center [52, 400] width 61 height 26
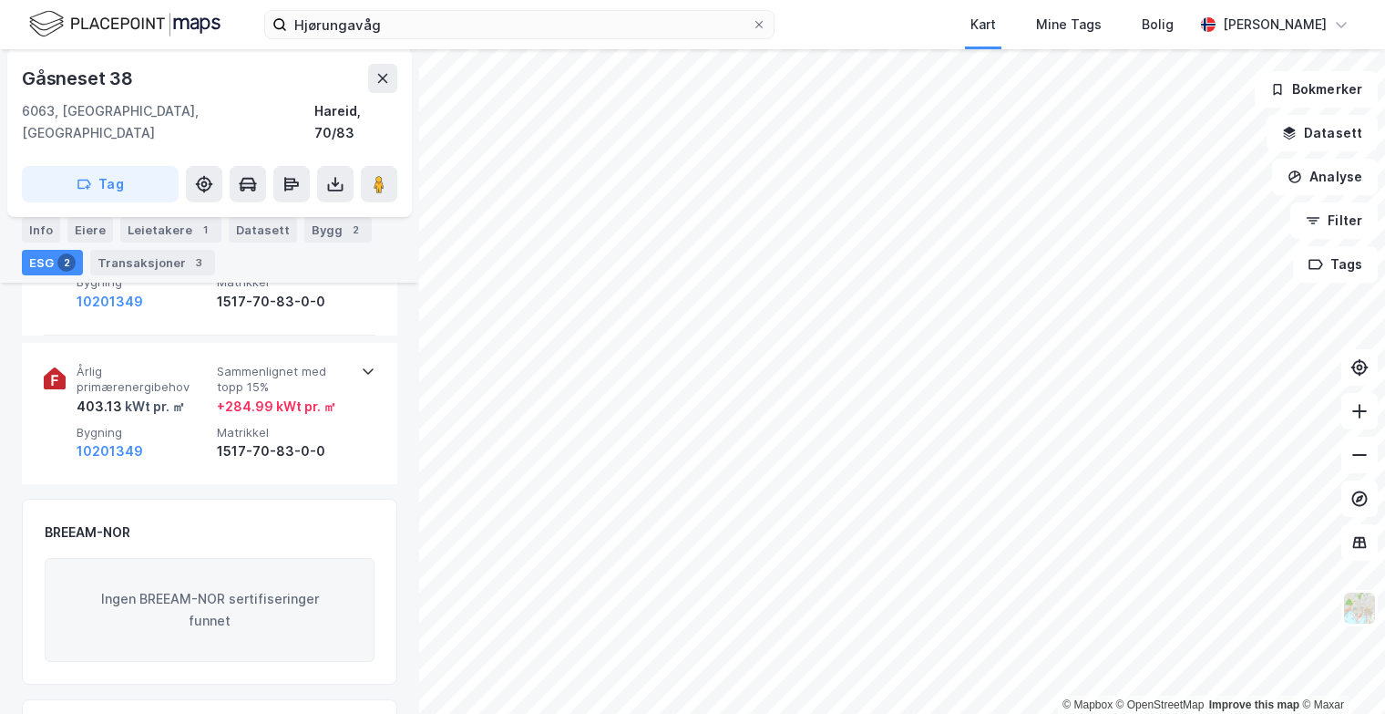
scroll to position [91, 0]
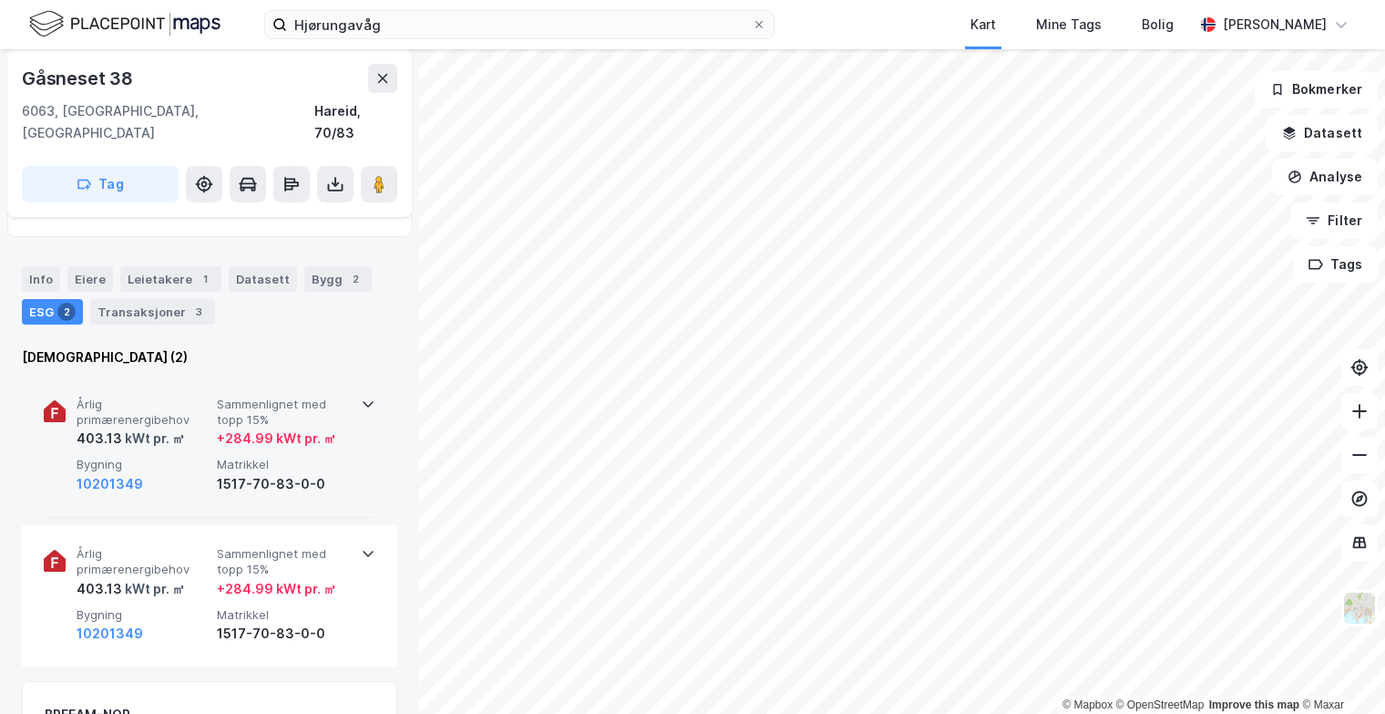
click at [202, 457] on span "Bygning" at bounding box center [143, 464] width 133 height 15
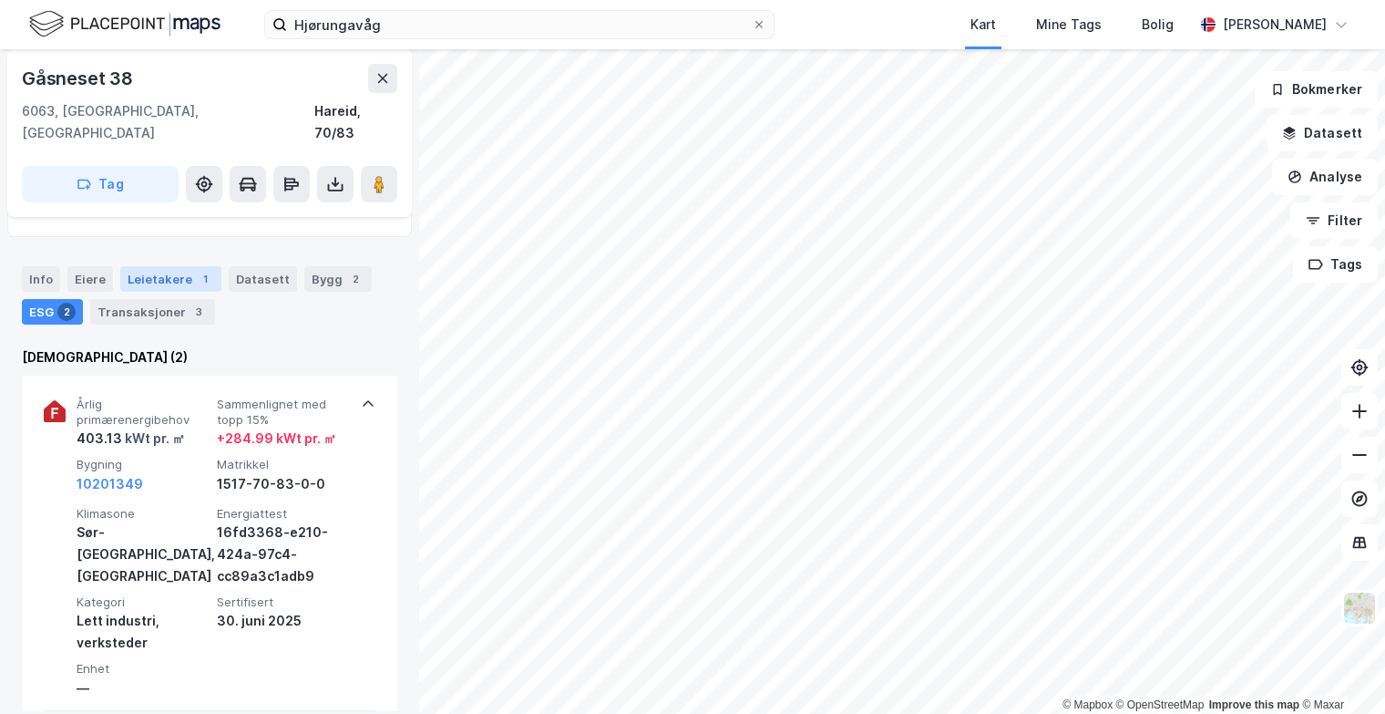
click at [130, 266] on div "Leietakere 1" at bounding box center [170, 279] width 101 height 26
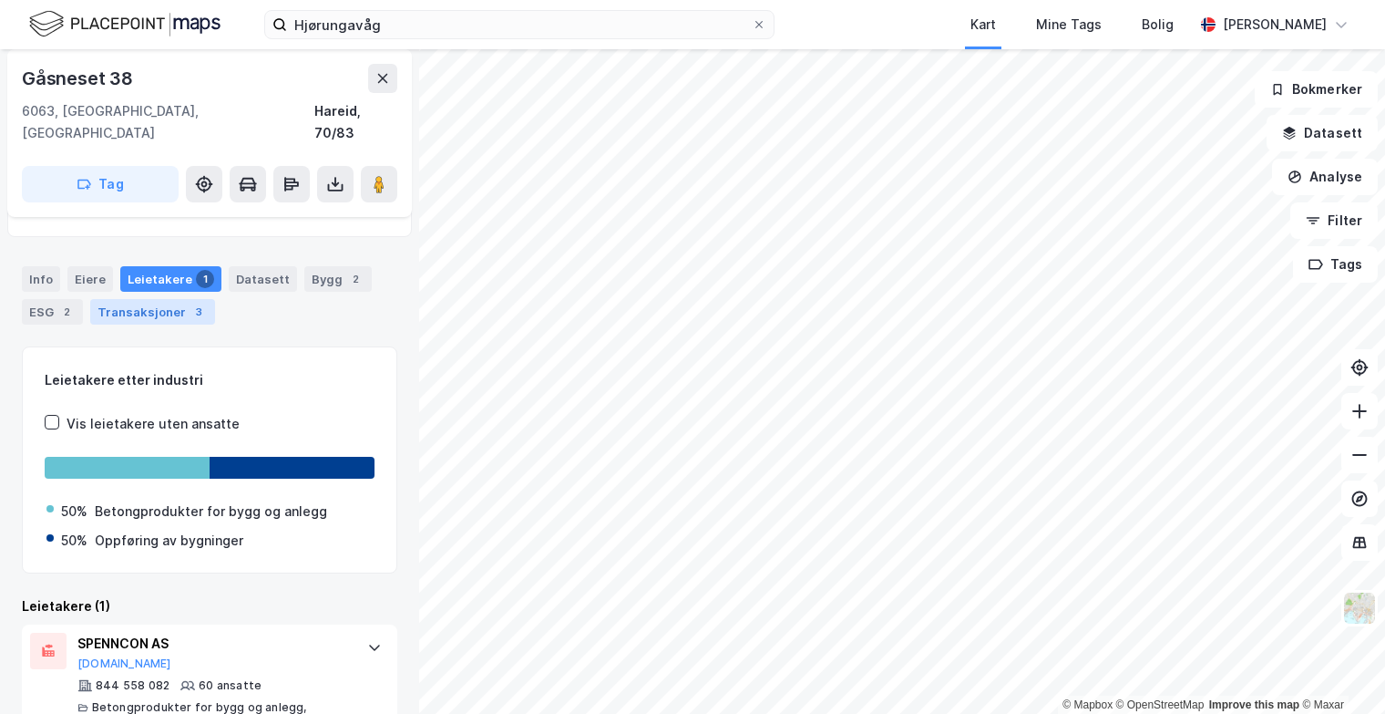
click at [165, 299] on div "Transaksjoner 3" at bounding box center [152, 312] width 125 height 26
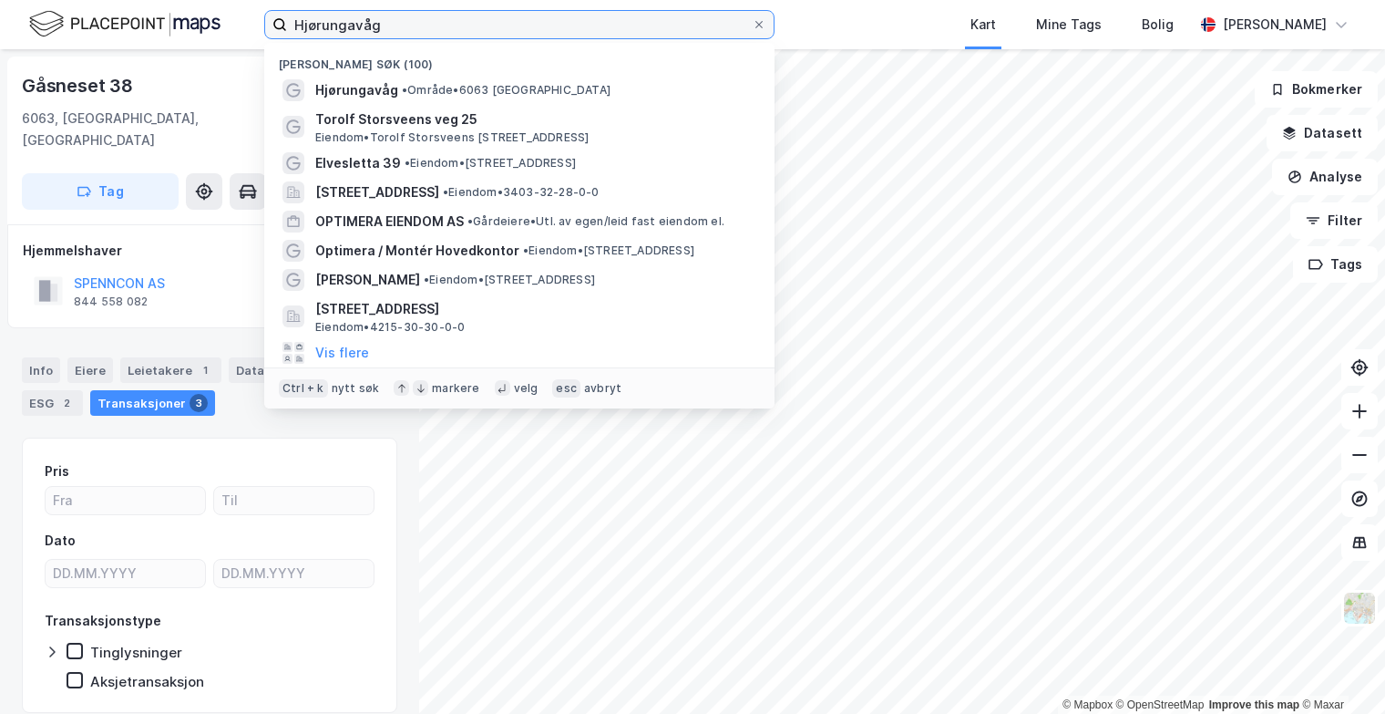
click at [468, 32] on input "Hjørungavåg" at bounding box center [519, 24] width 465 height 27
drag, startPoint x: 437, startPoint y: 18, endPoint x: 108, endPoint y: 14, distance: 328.2
click at [108, 14] on div "Hjørungavåg Nylige søk (100) [GEOGRAPHIC_DATA] • Område • 6063 Hjørungavåg Toro…" at bounding box center [692, 24] width 1385 height 49
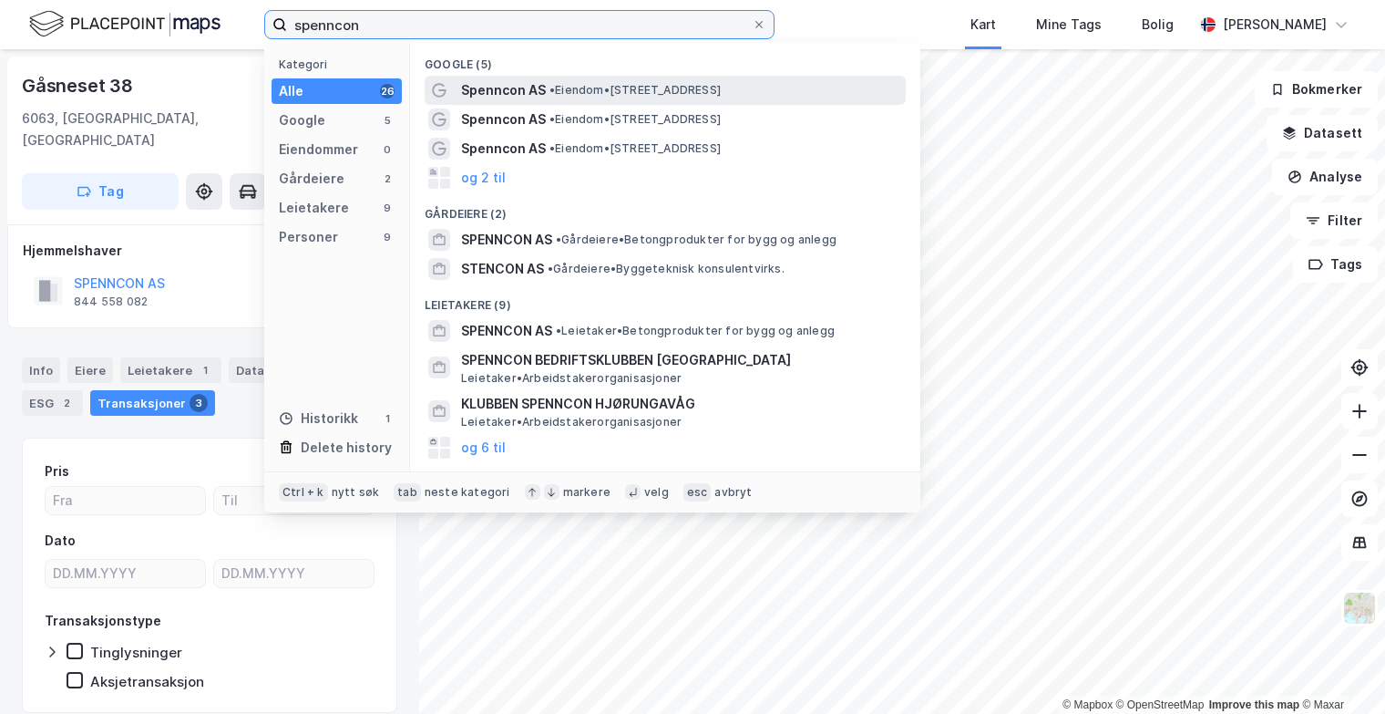
type input "spenncon"
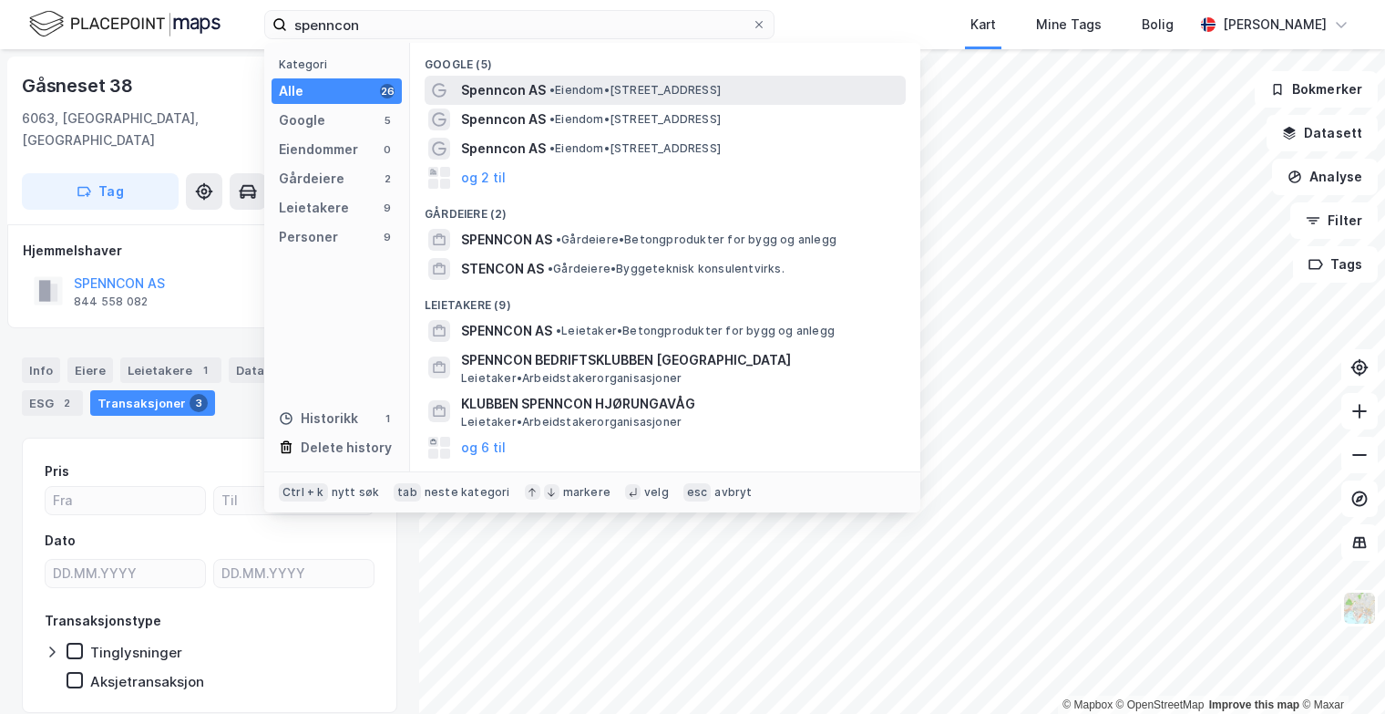
click at [605, 84] on span "• Eiendom • [STREET_ADDRESS]" at bounding box center [635, 90] width 171 height 15
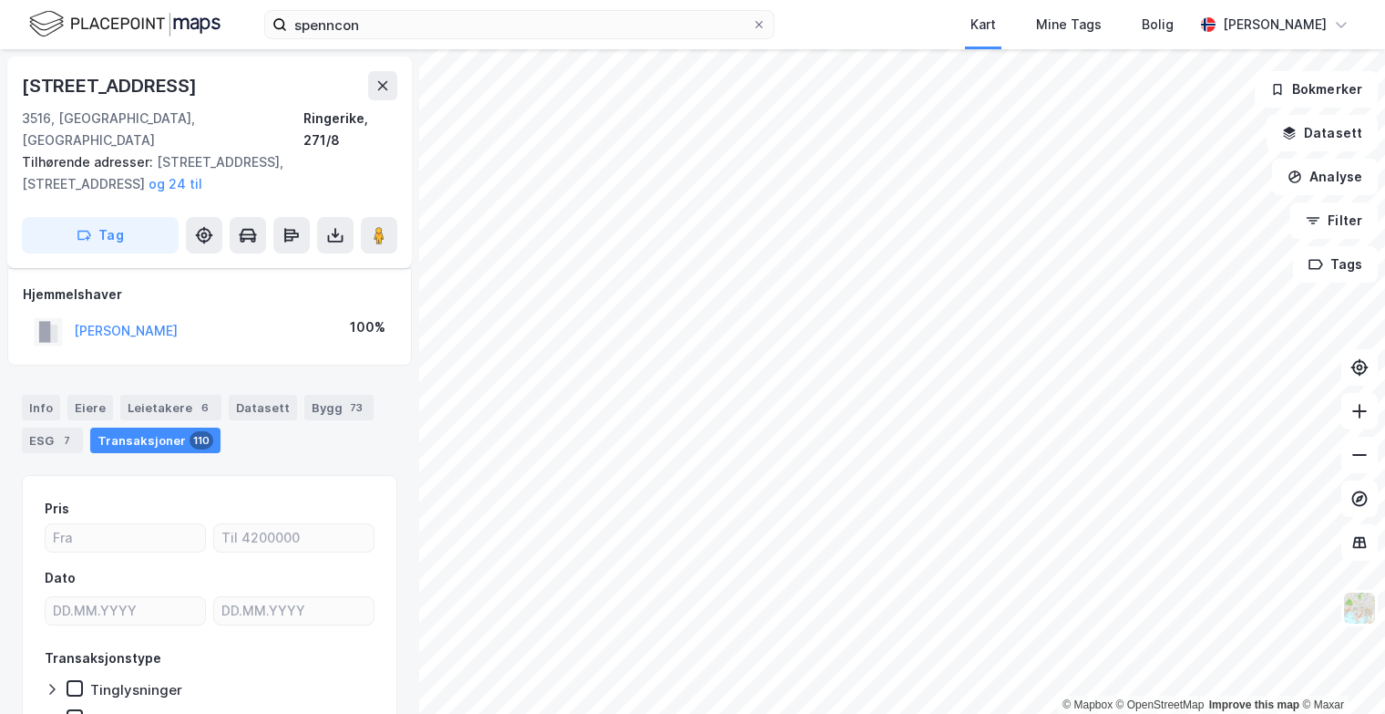
scroll to position [7, 0]
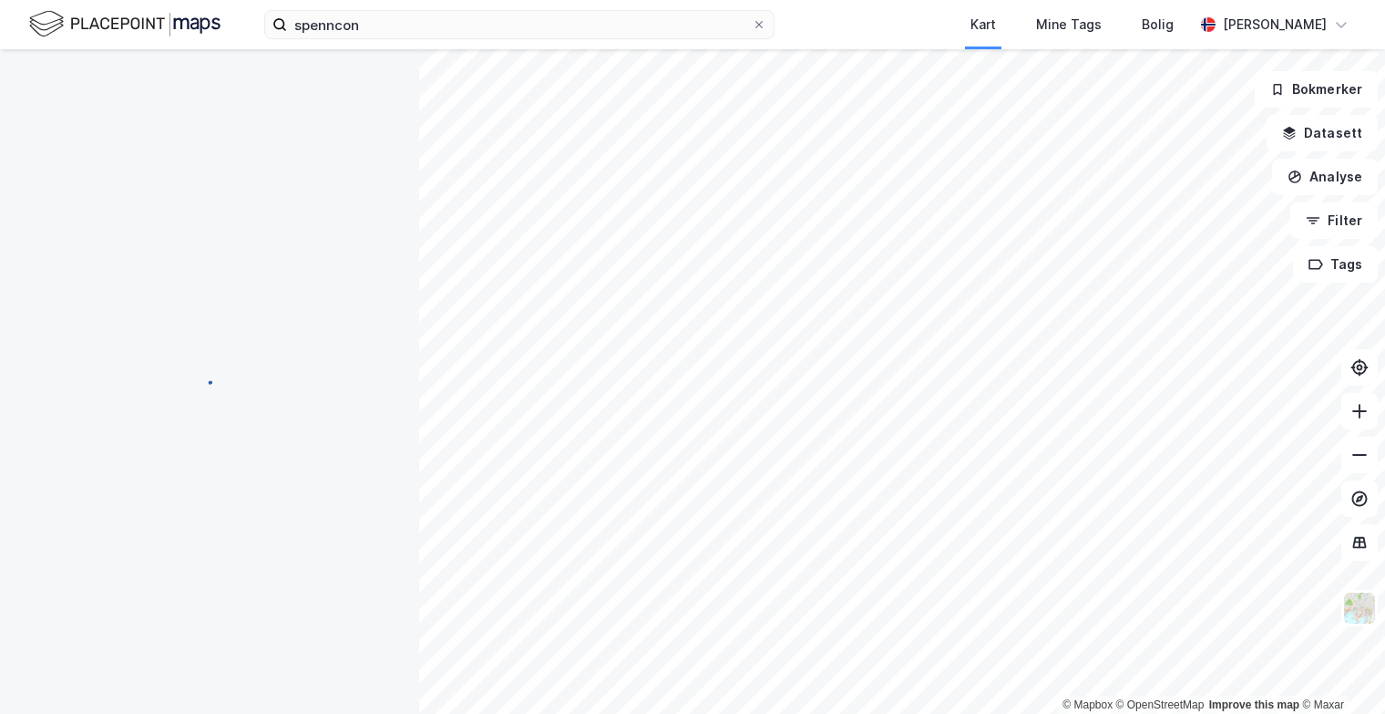
scroll to position [7, 0]
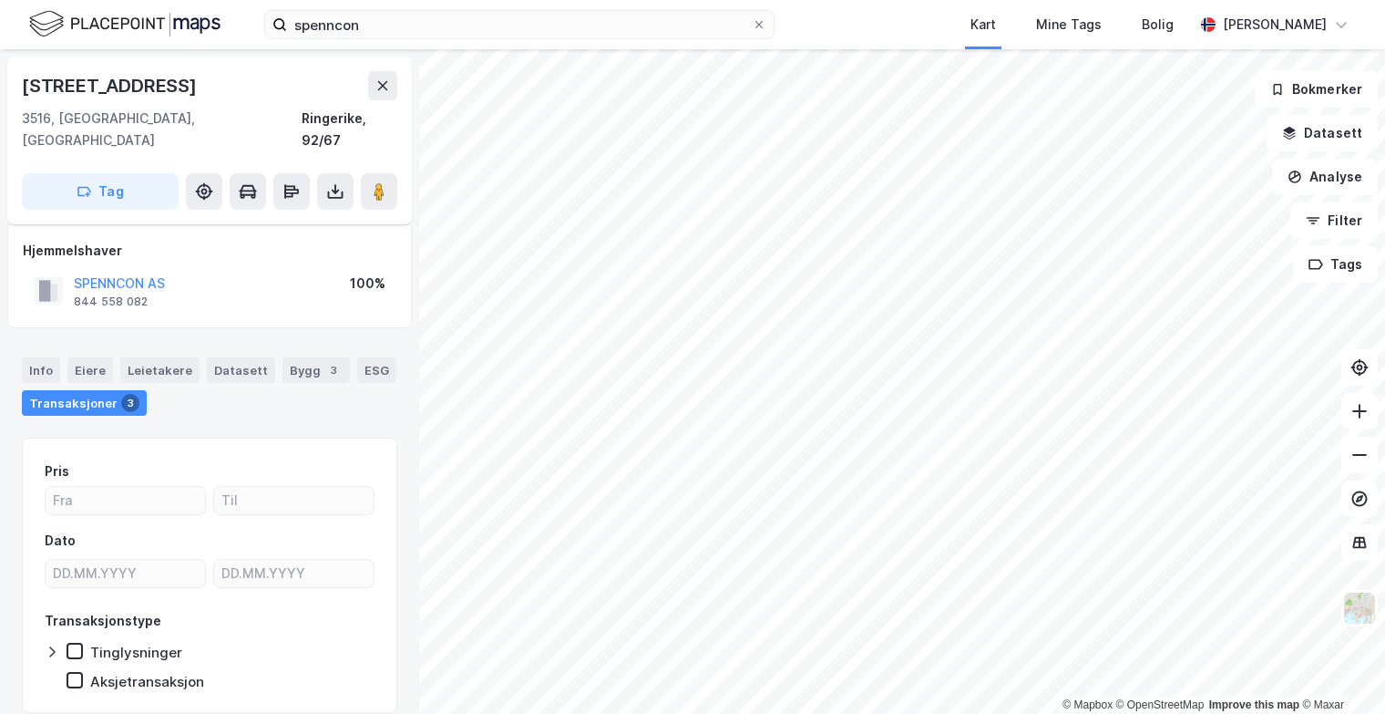
scroll to position [7, 0]
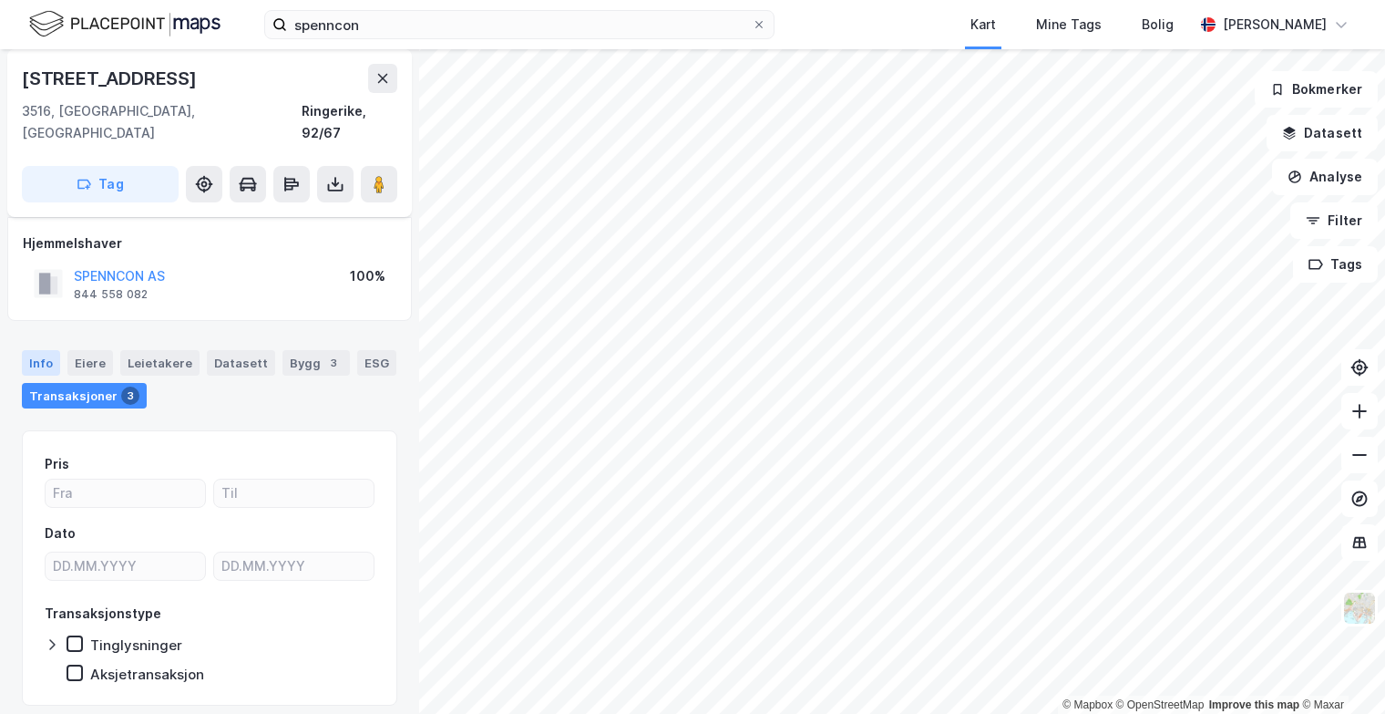
click at [42, 350] on div "Info" at bounding box center [41, 363] width 38 height 26
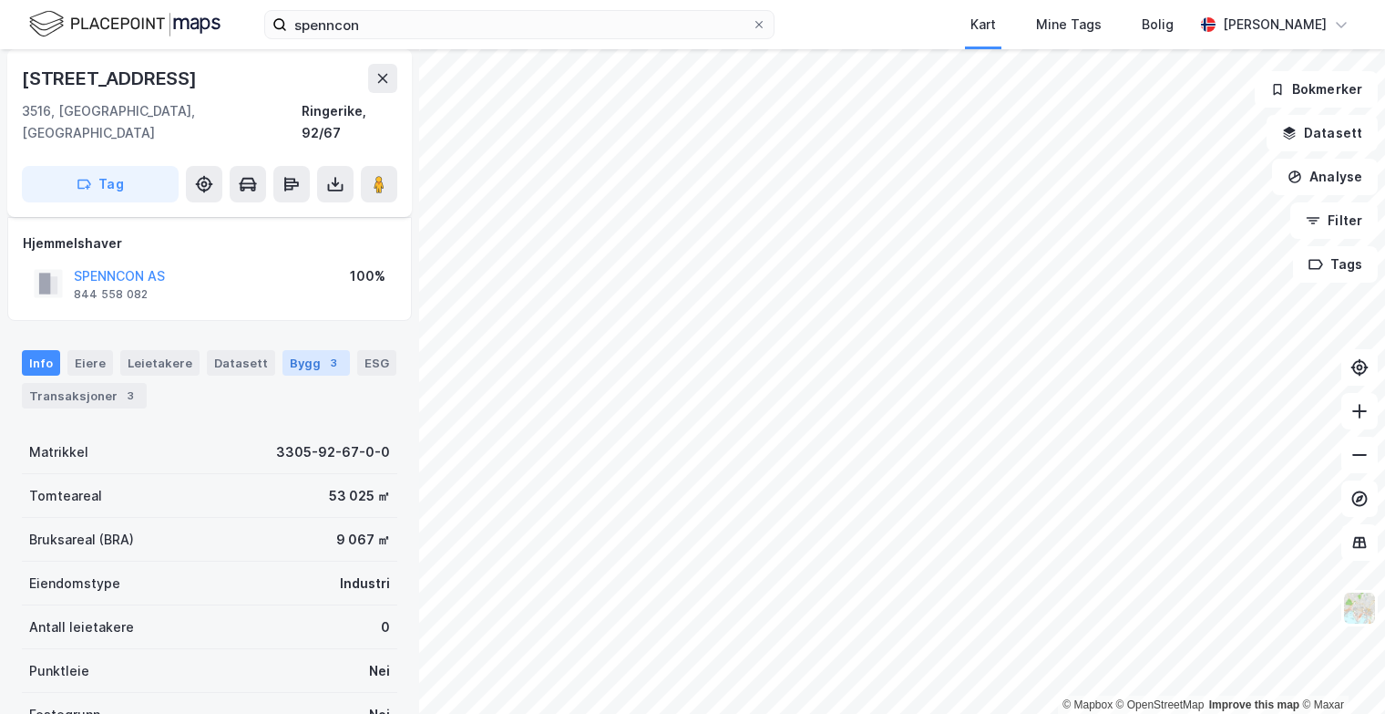
click at [334, 350] on div "Bygg 3" at bounding box center [316, 363] width 67 height 26
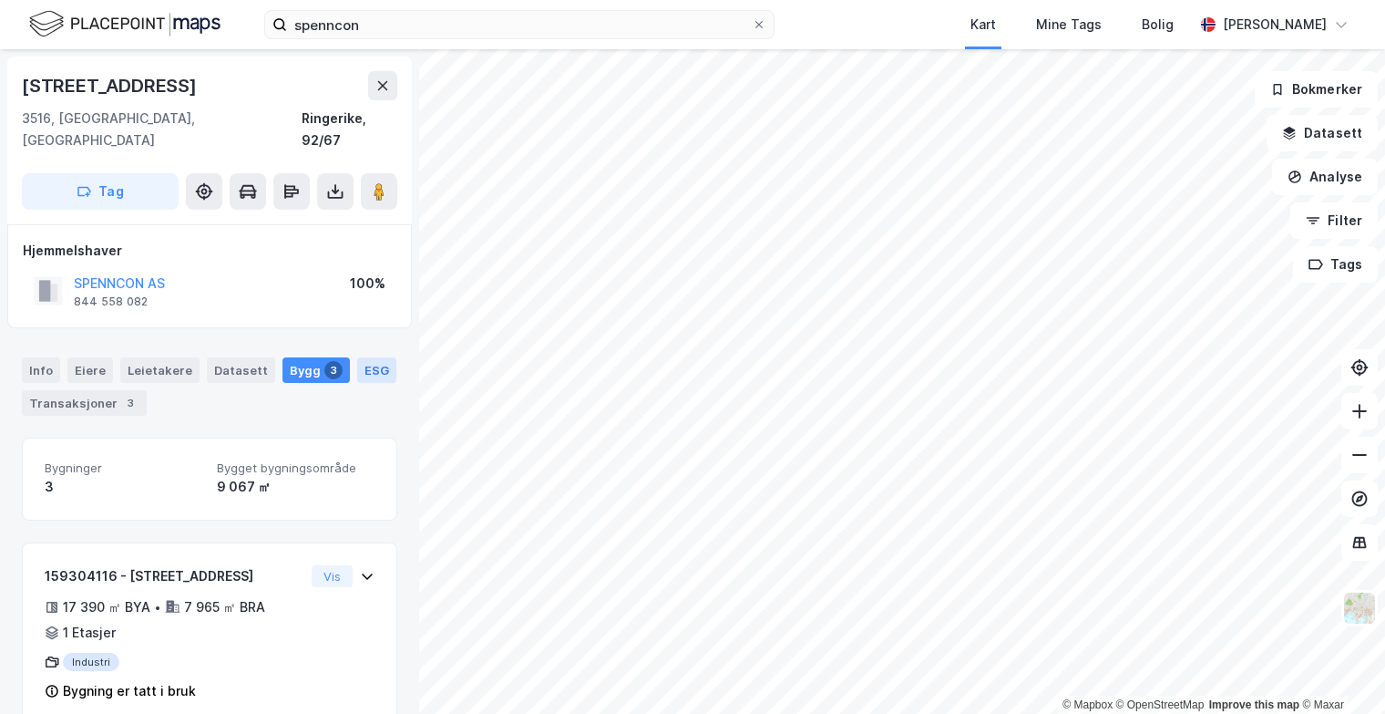
click at [358, 357] on div "ESG" at bounding box center [376, 370] width 39 height 26
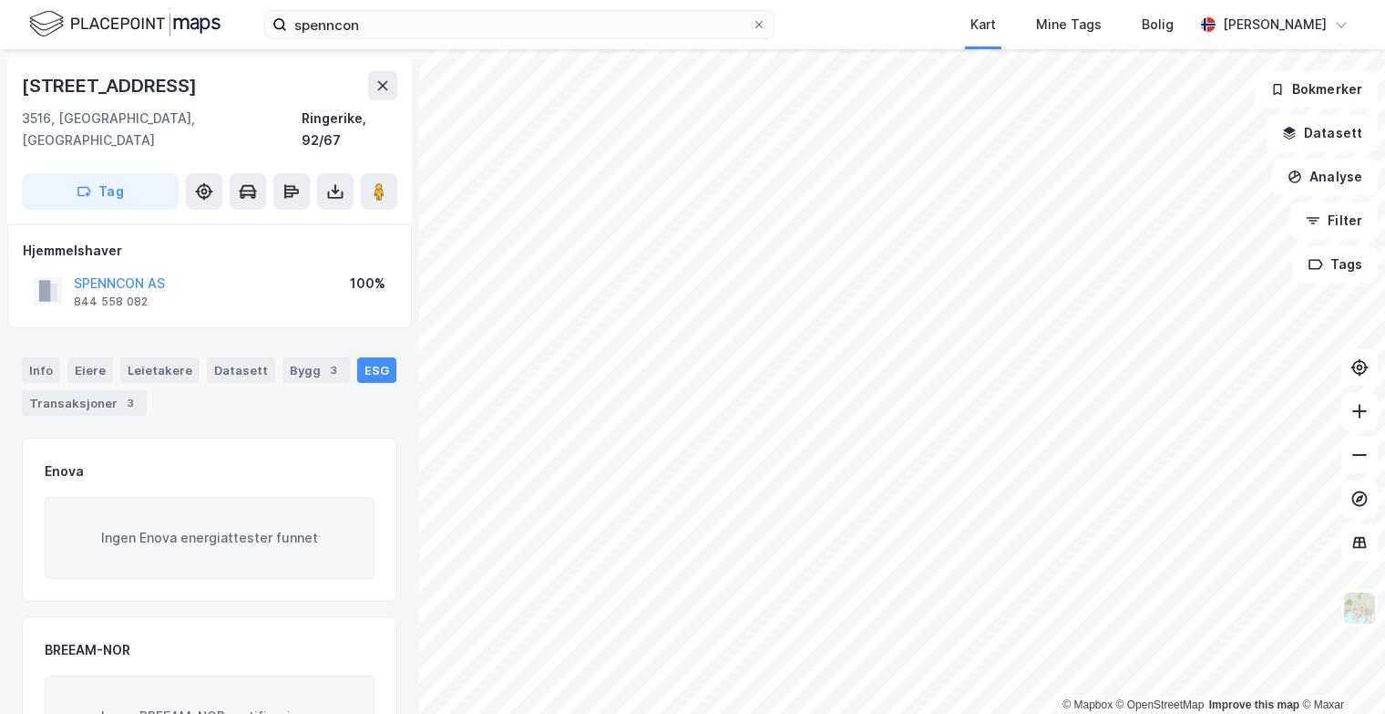
click at [364, 357] on div "ESG" at bounding box center [376, 370] width 39 height 26
